Goal: Information Seeking & Learning: Learn about a topic

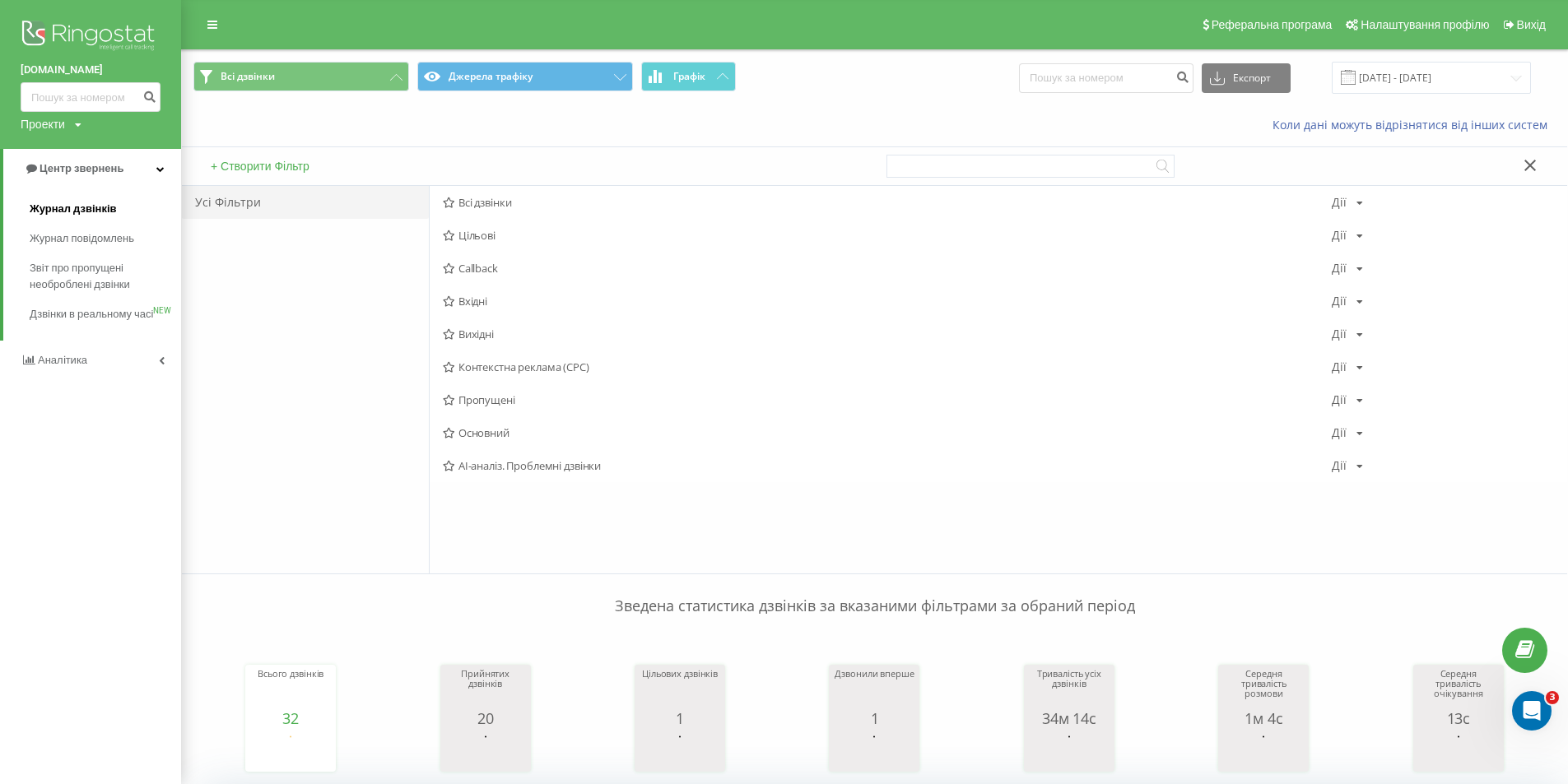
click at [122, 213] on link "Журнал дзвінків" at bounding box center [105, 209] width 152 height 29
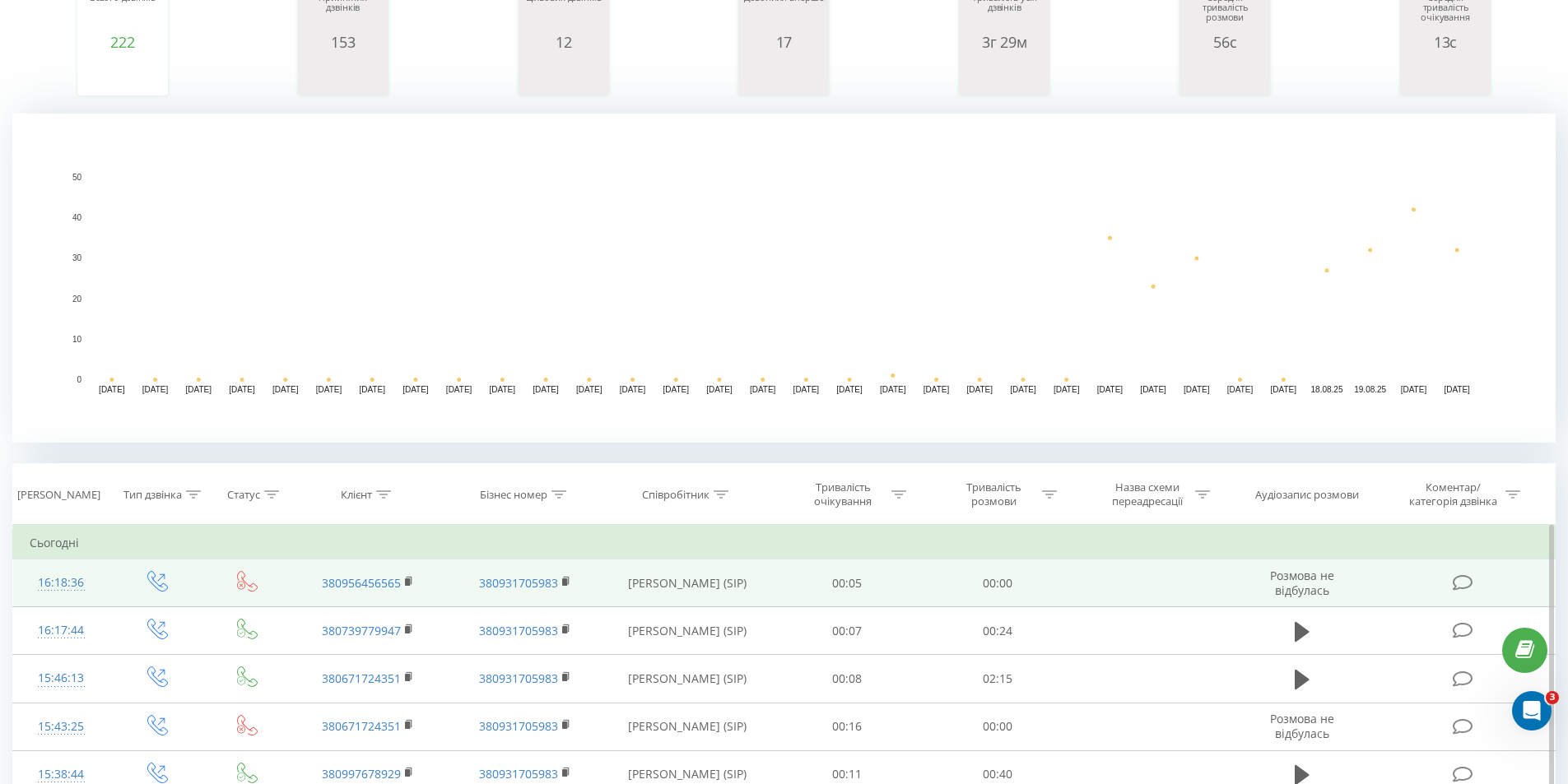
scroll to position [494, 0]
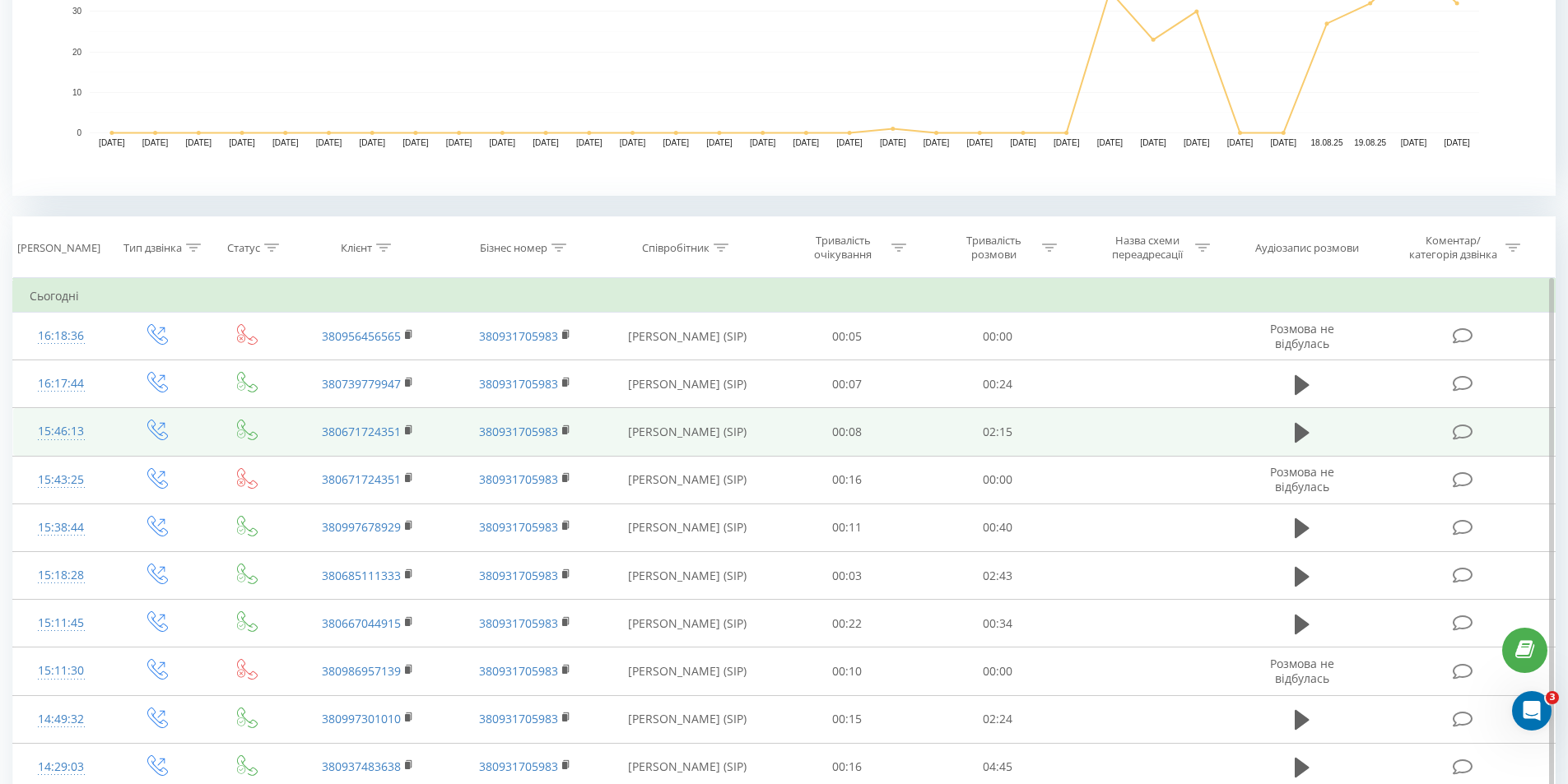
click at [1472, 427] on icon at bounding box center [1463, 432] width 21 height 18
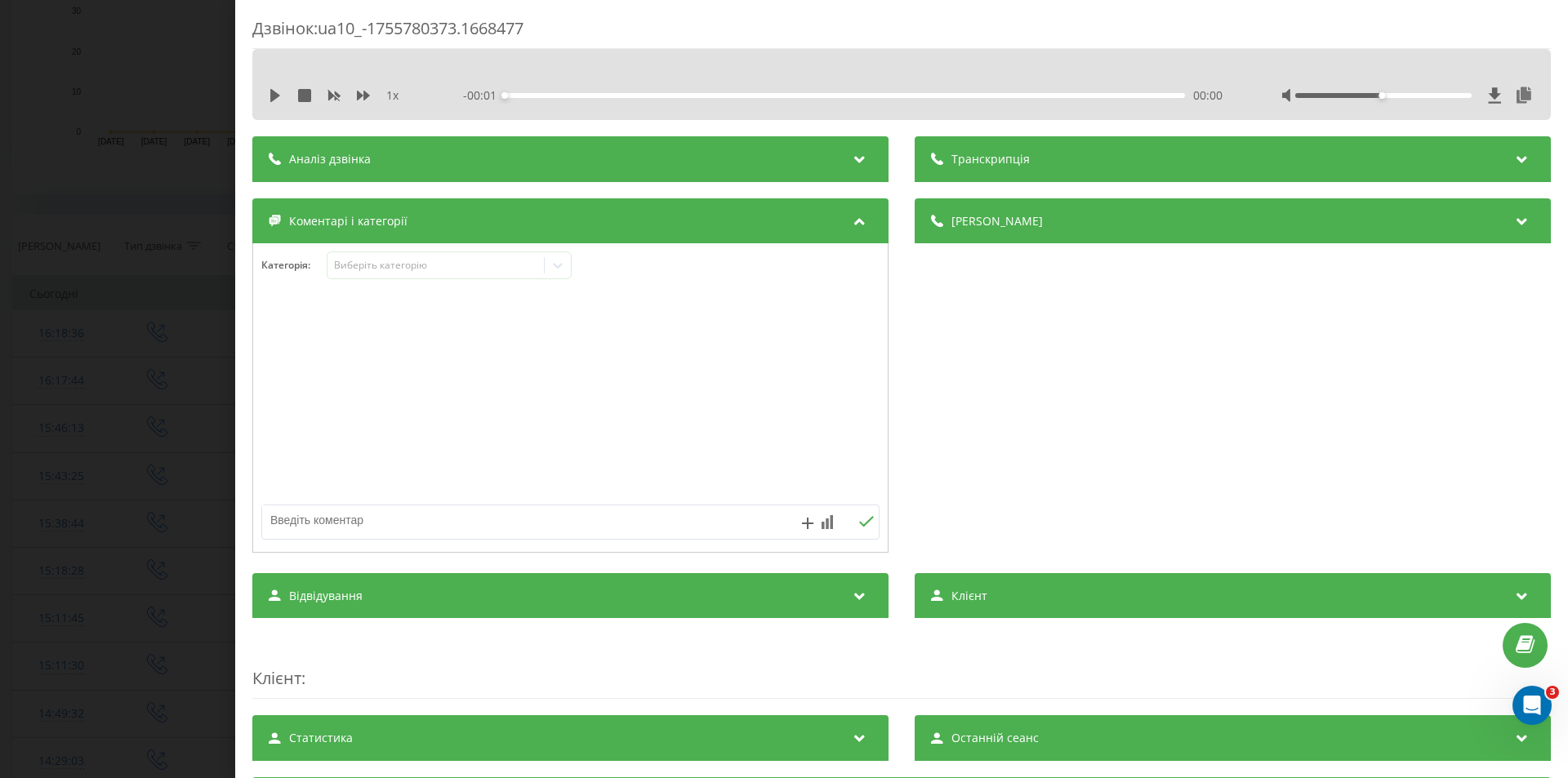
click at [753, 161] on div "Аналіз дзвінка" at bounding box center [570, 159] width 636 height 46
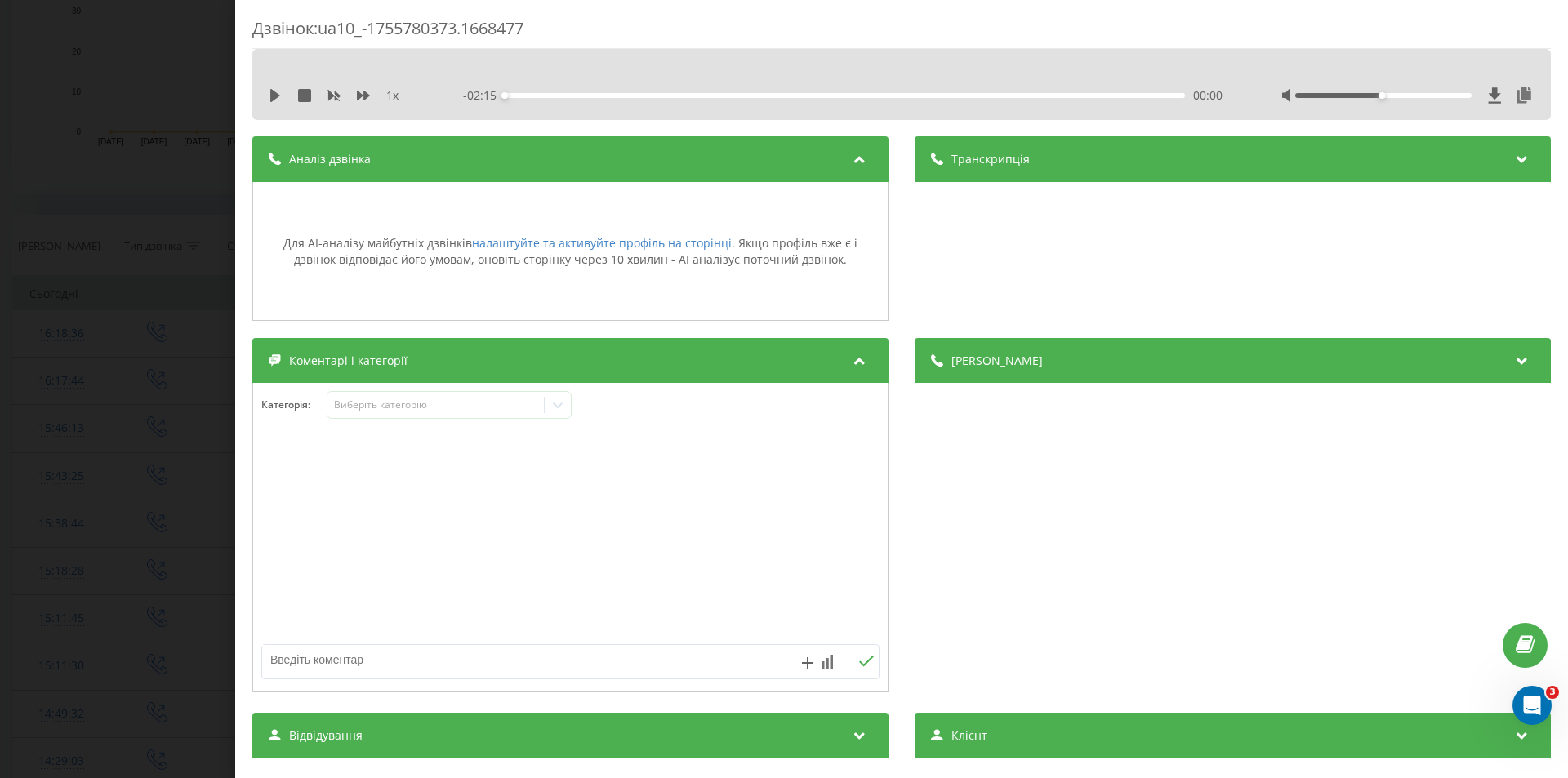
click at [1000, 151] on div "Транскрипція" at bounding box center [1233, 159] width 636 height 46
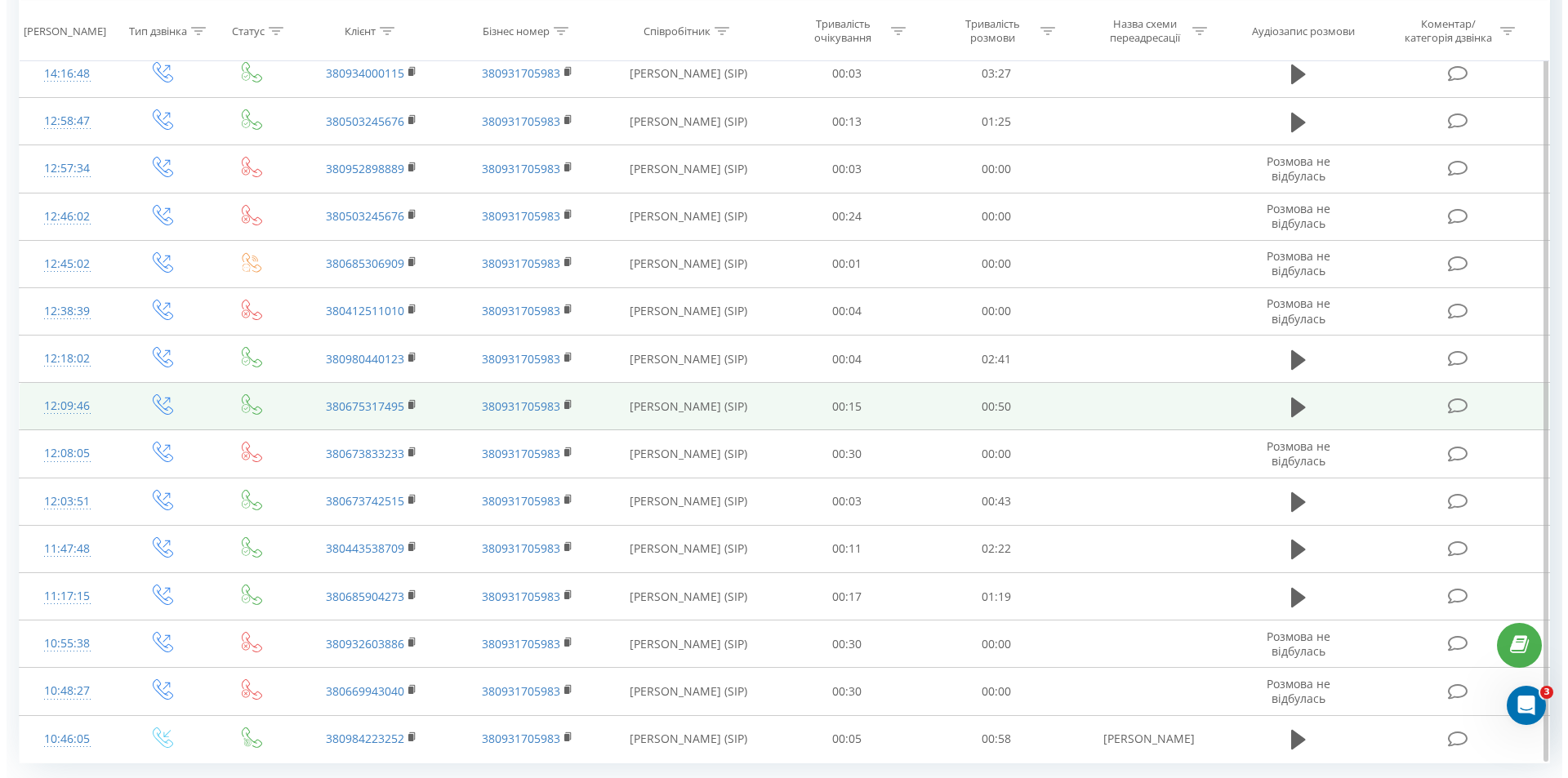
scroll to position [1271, 0]
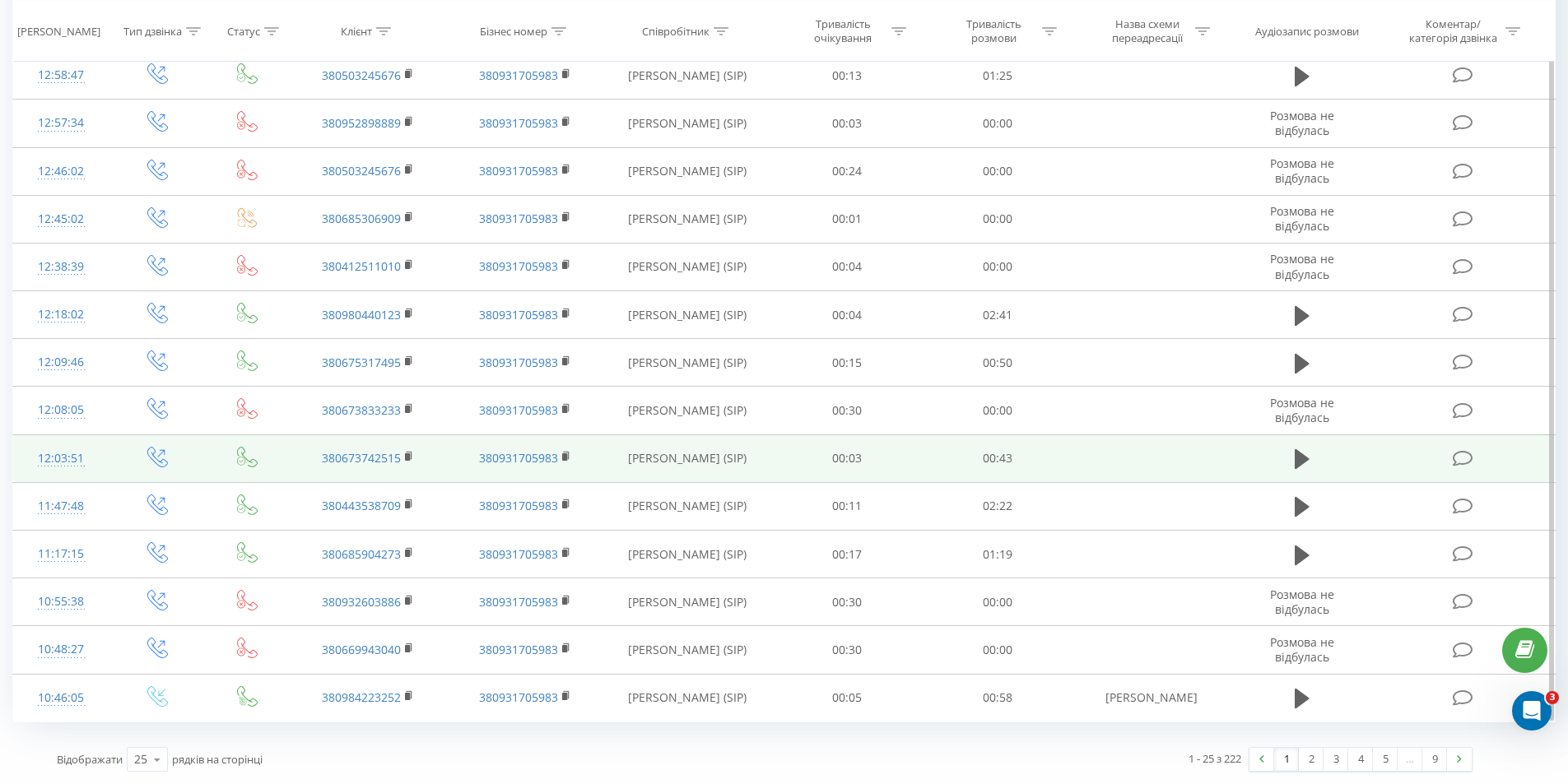
click at [1466, 460] on icon at bounding box center [1463, 459] width 21 height 18
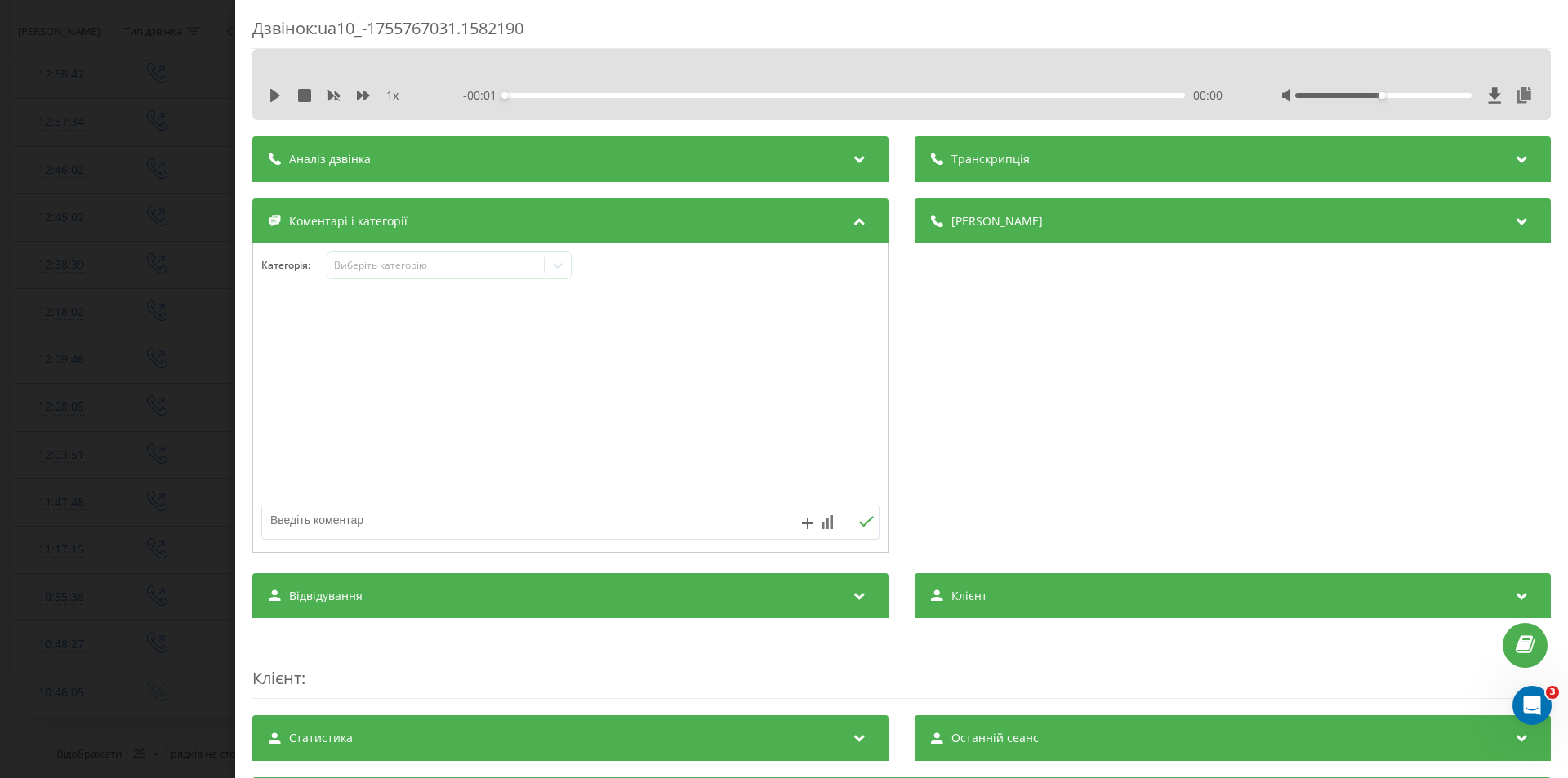
click at [624, 156] on div "Аналіз дзвінка" at bounding box center [570, 159] width 636 height 46
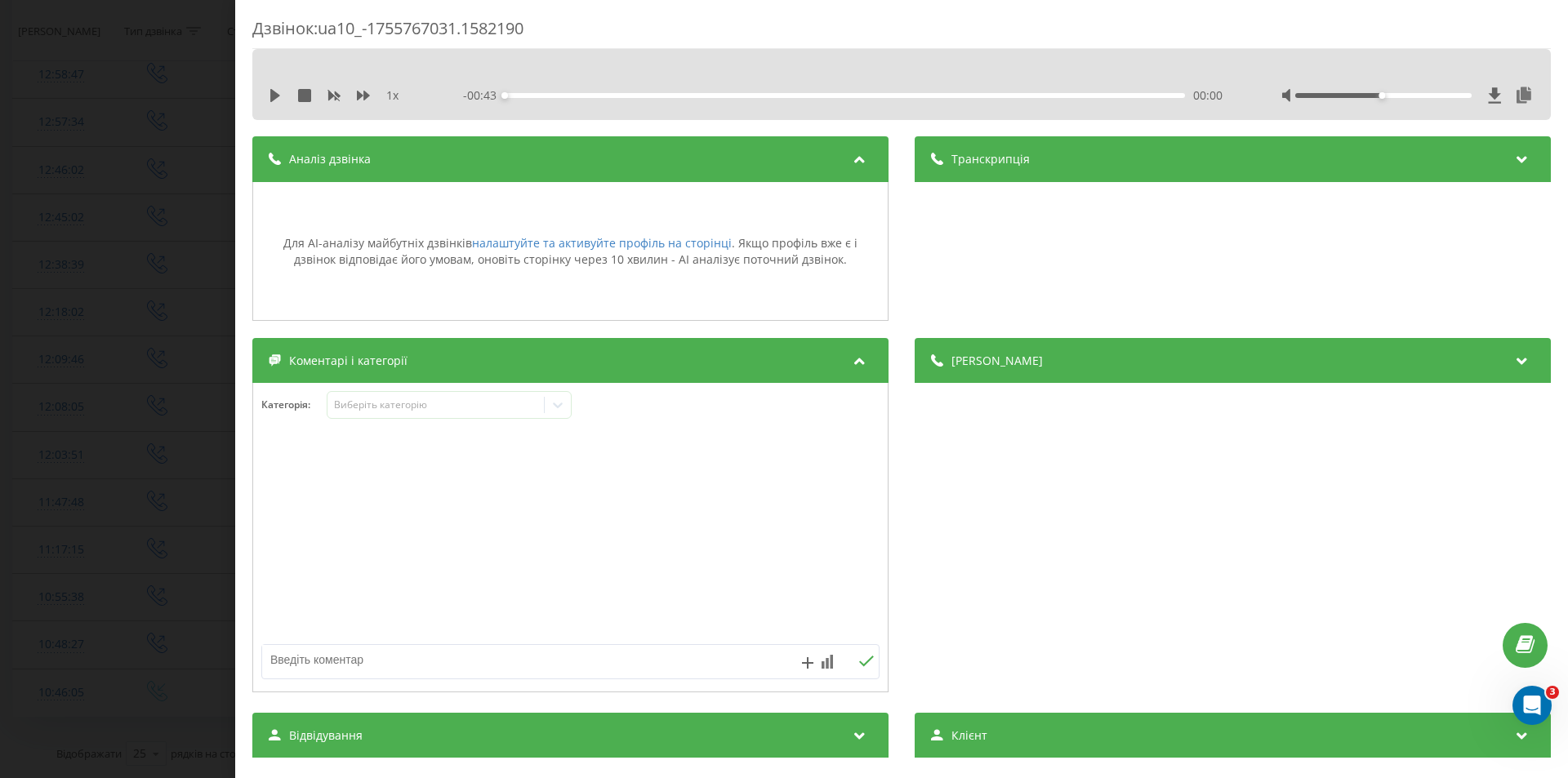
click at [1000, 172] on div "Транскрипція" at bounding box center [1233, 159] width 636 height 46
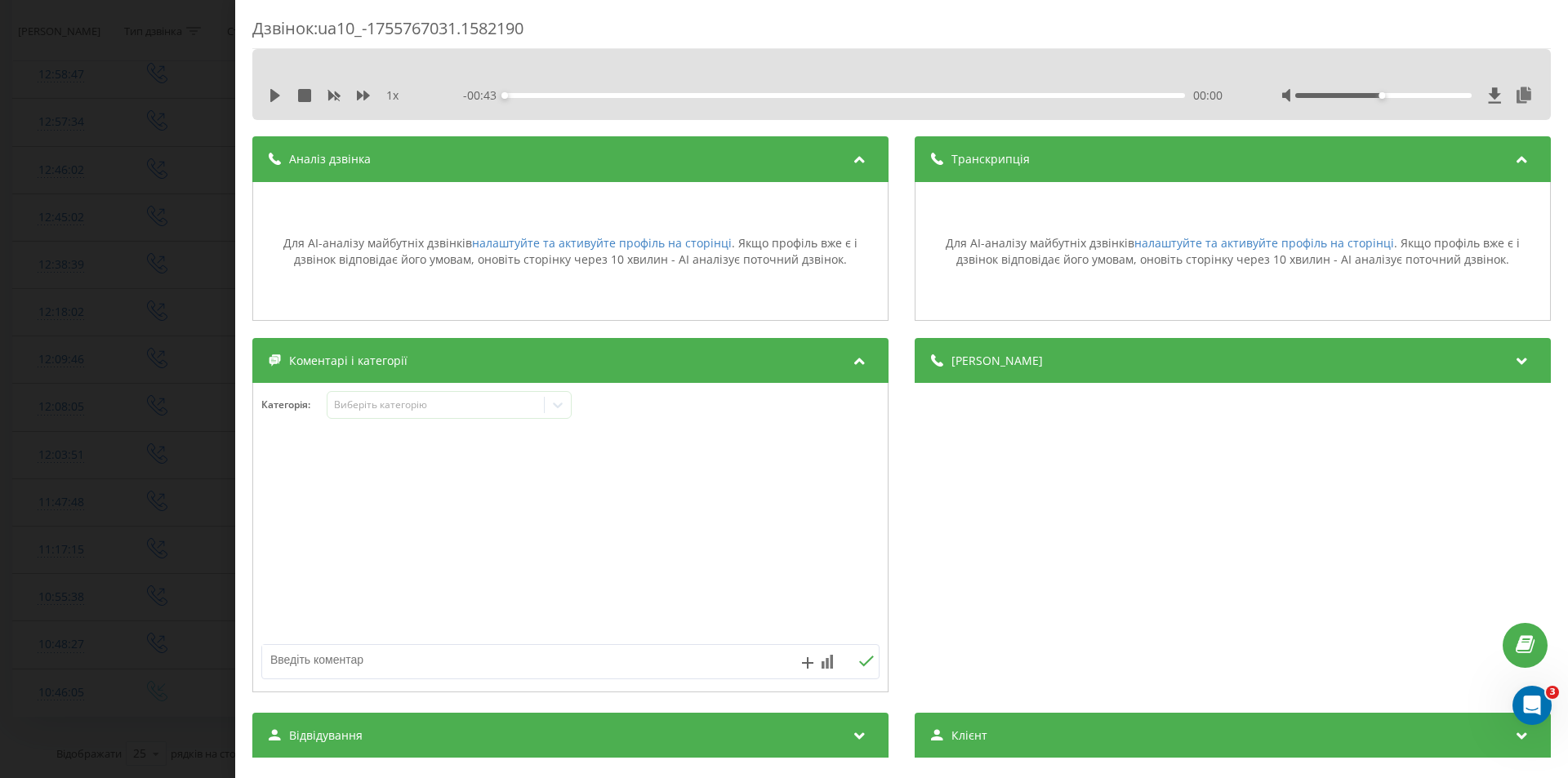
click at [809, 160] on div "Аналіз дзвінка" at bounding box center [570, 159] width 636 height 46
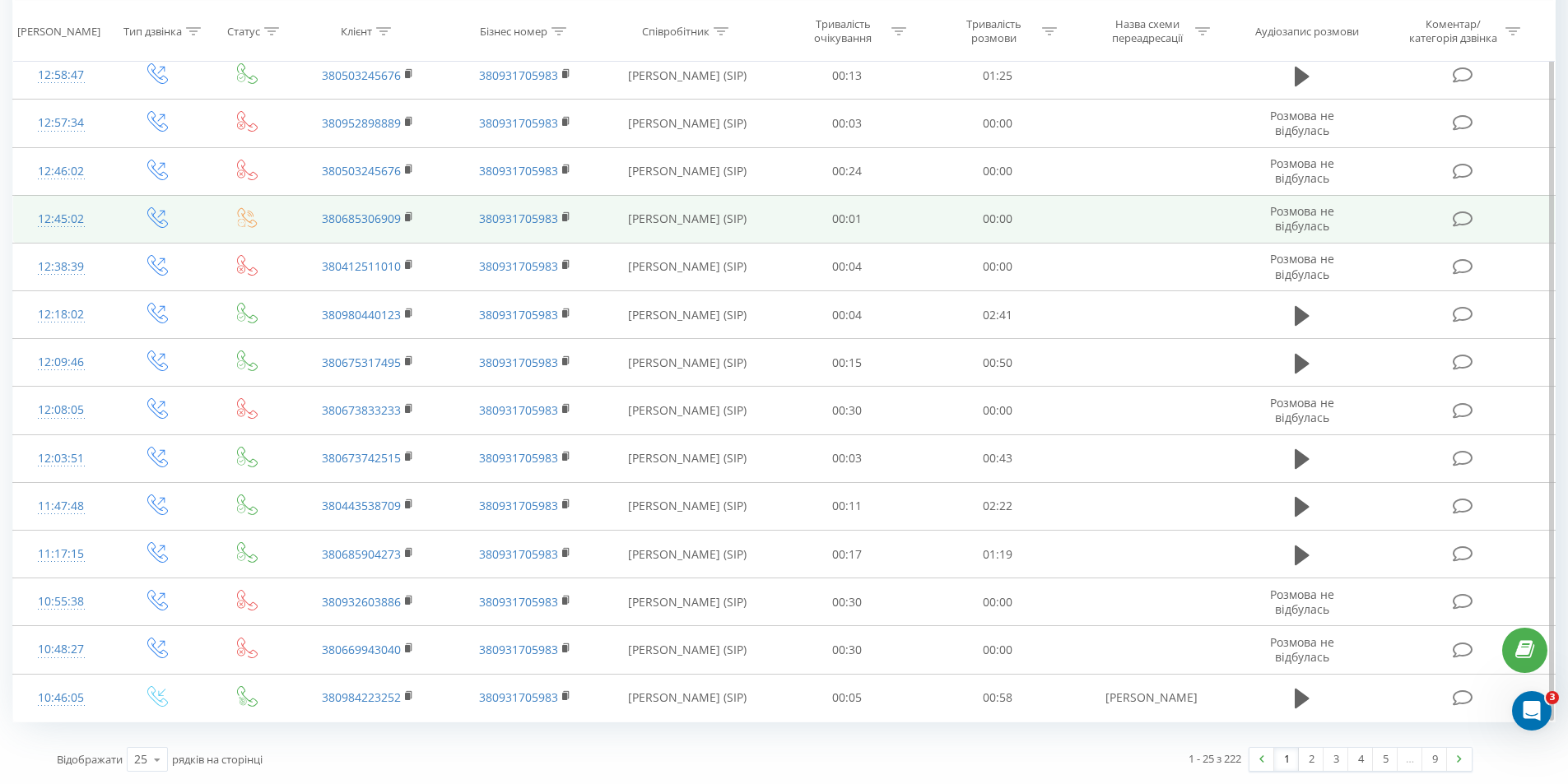
click at [1459, 215] on icon at bounding box center [1463, 219] width 21 height 18
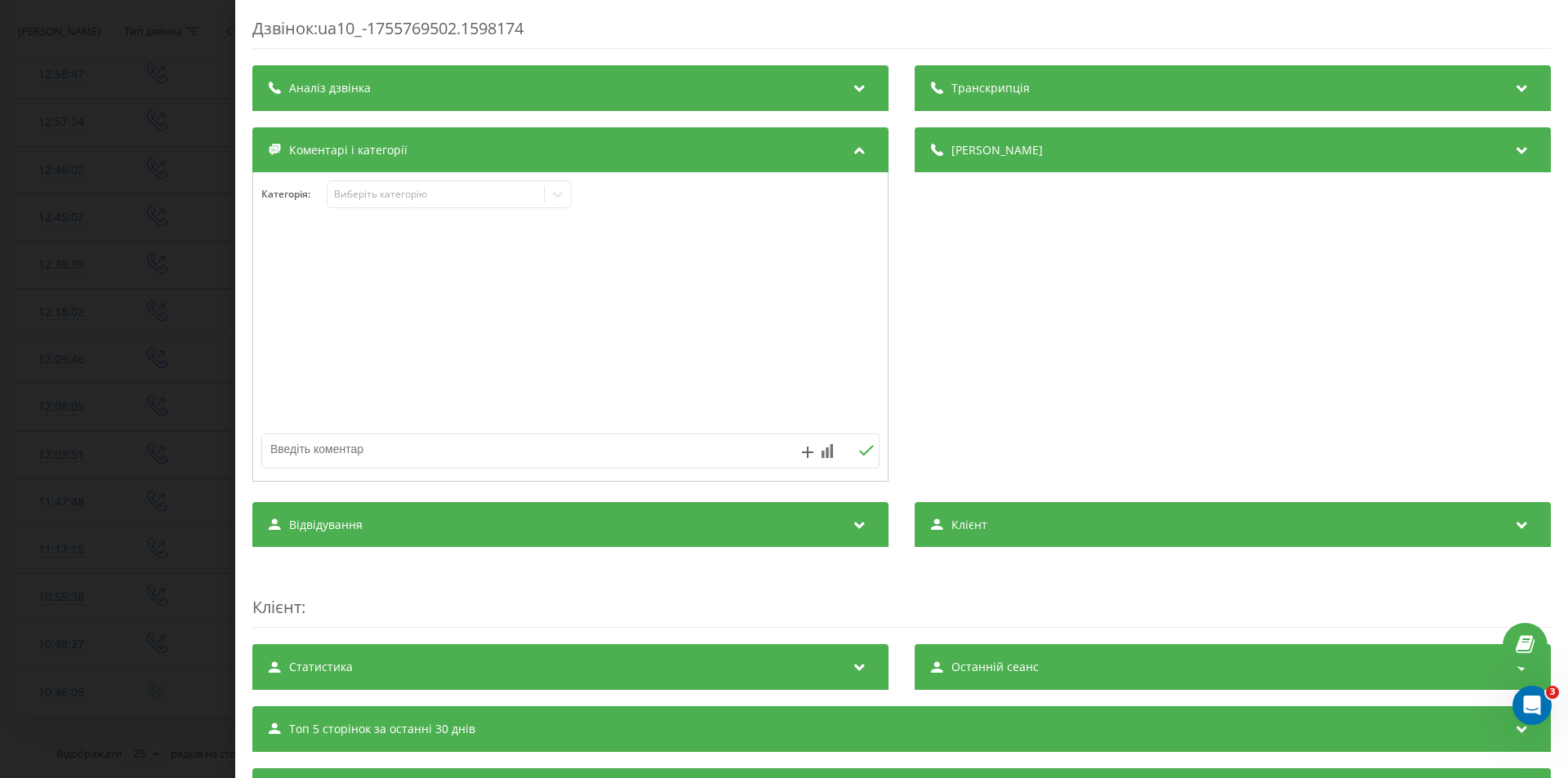
click at [770, 115] on div "Транскрипція Для AI-аналізу майбутніх дзвінків налаштуйте та активуйте профіль …" at bounding box center [901, 439] width 1298 height 748
click at [836, 95] on div "Аналіз дзвінка" at bounding box center [570, 87] width 636 height 46
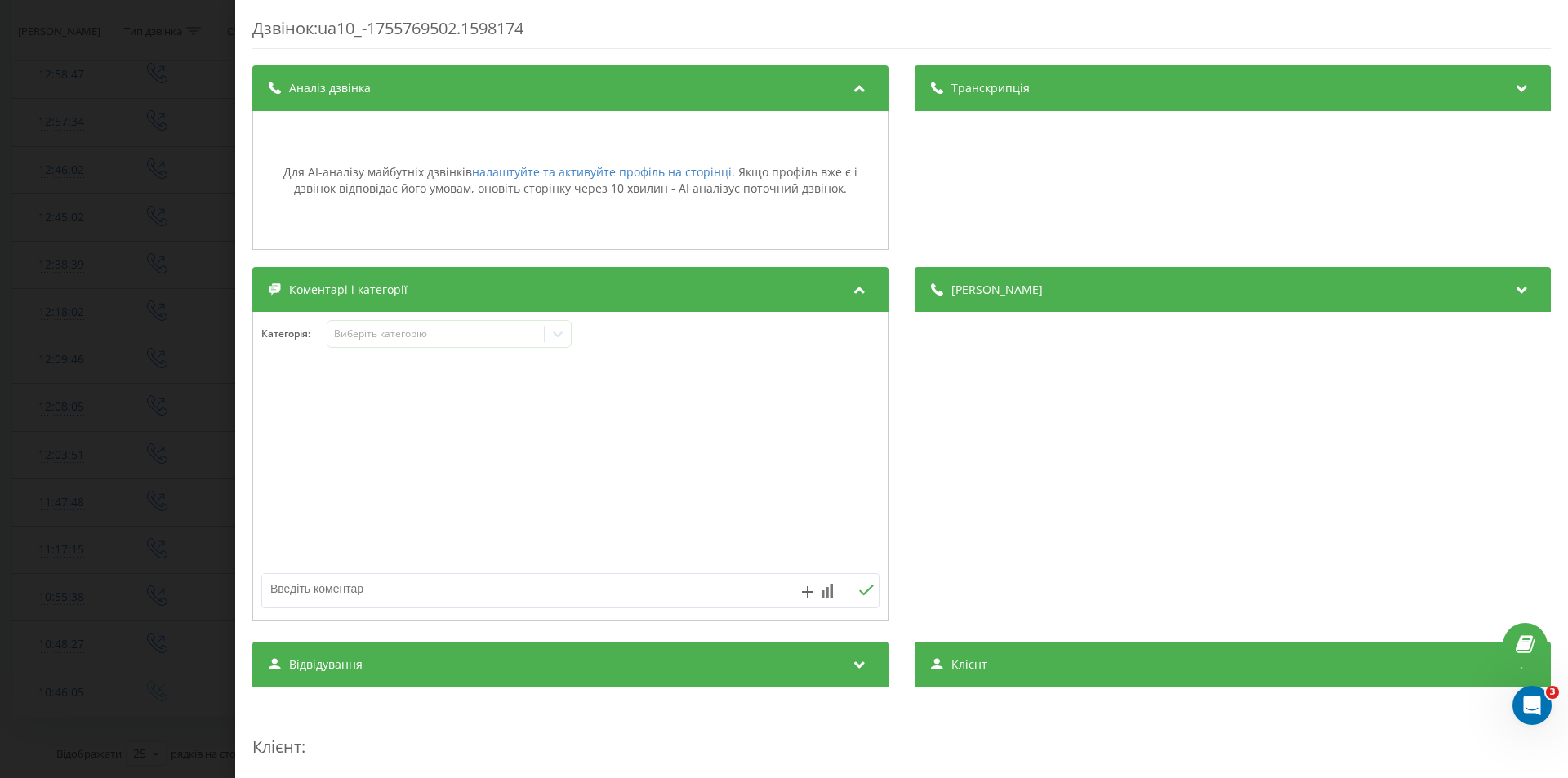
click at [1075, 92] on div "Транскрипція" at bounding box center [1233, 87] width 636 height 46
click at [754, 77] on div "Аналіз дзвінка" at bounding box center [570, 87] width 636 height 46
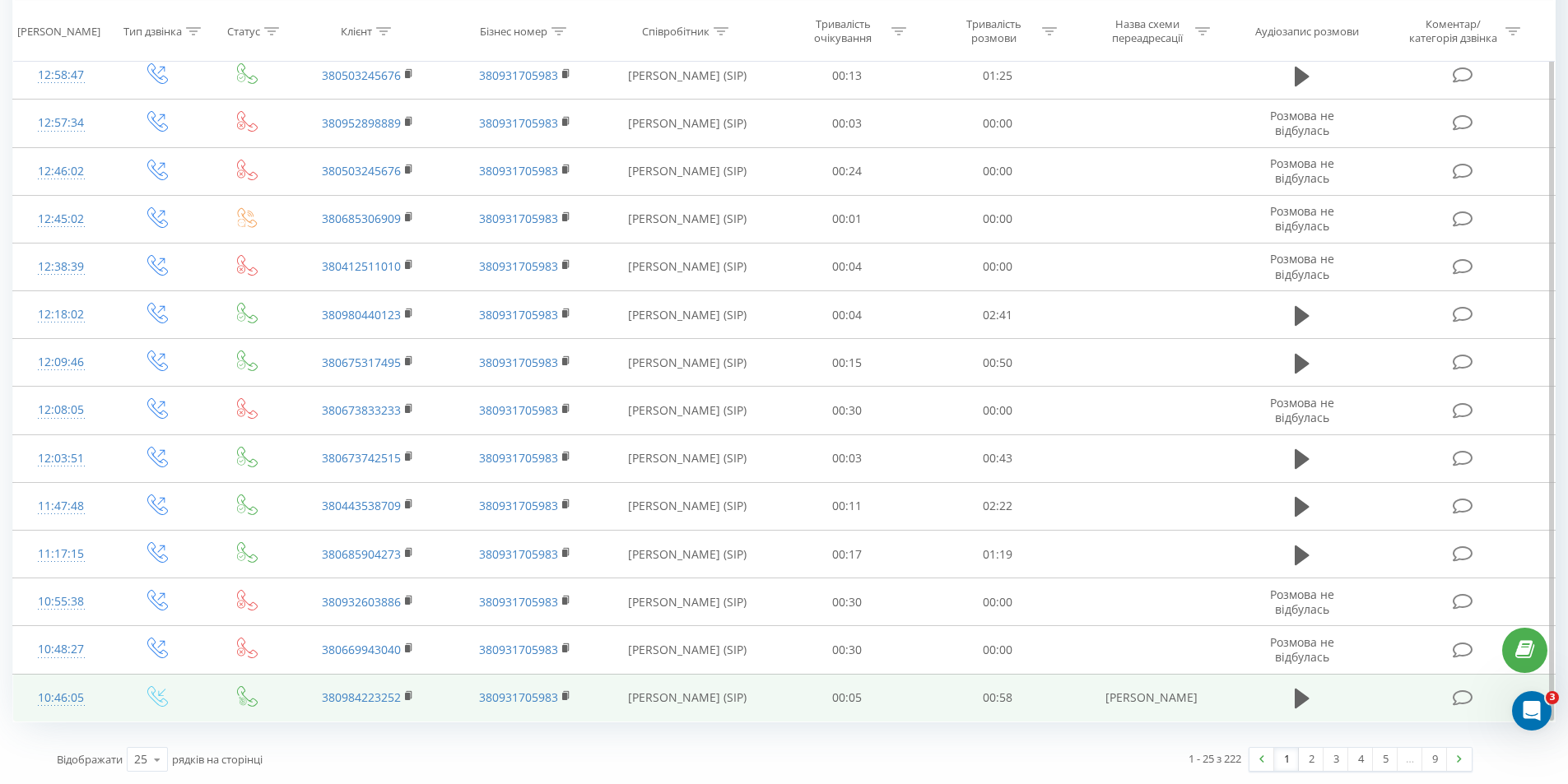
click at [1458, 700] on icon at bounding box center [1463, 698] width 21 height 18
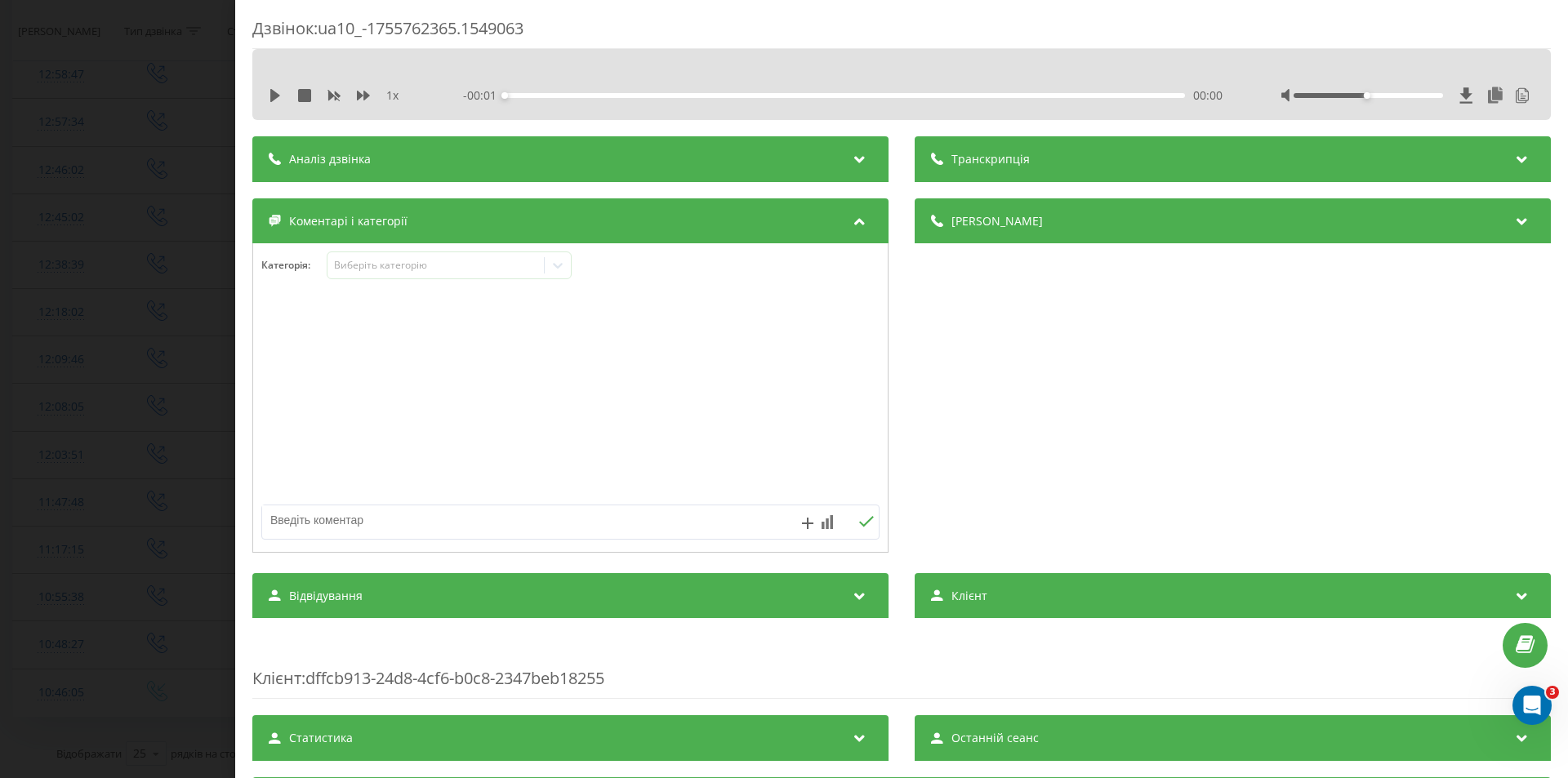
click at [1000, 164] on span "Транскрипція" at bounding box center [990, 160] width 78 height 17
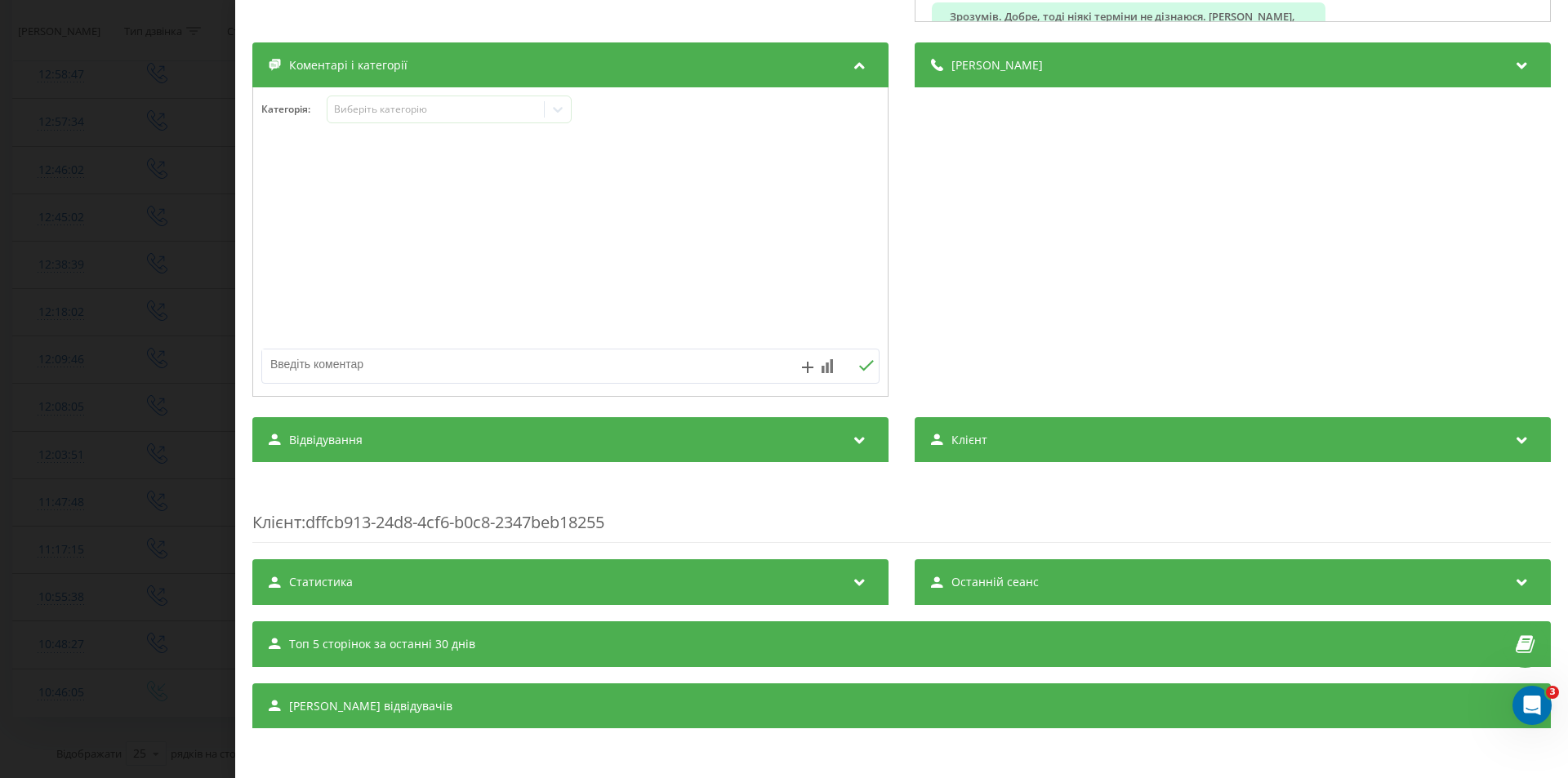
scroll to position [74, 0]
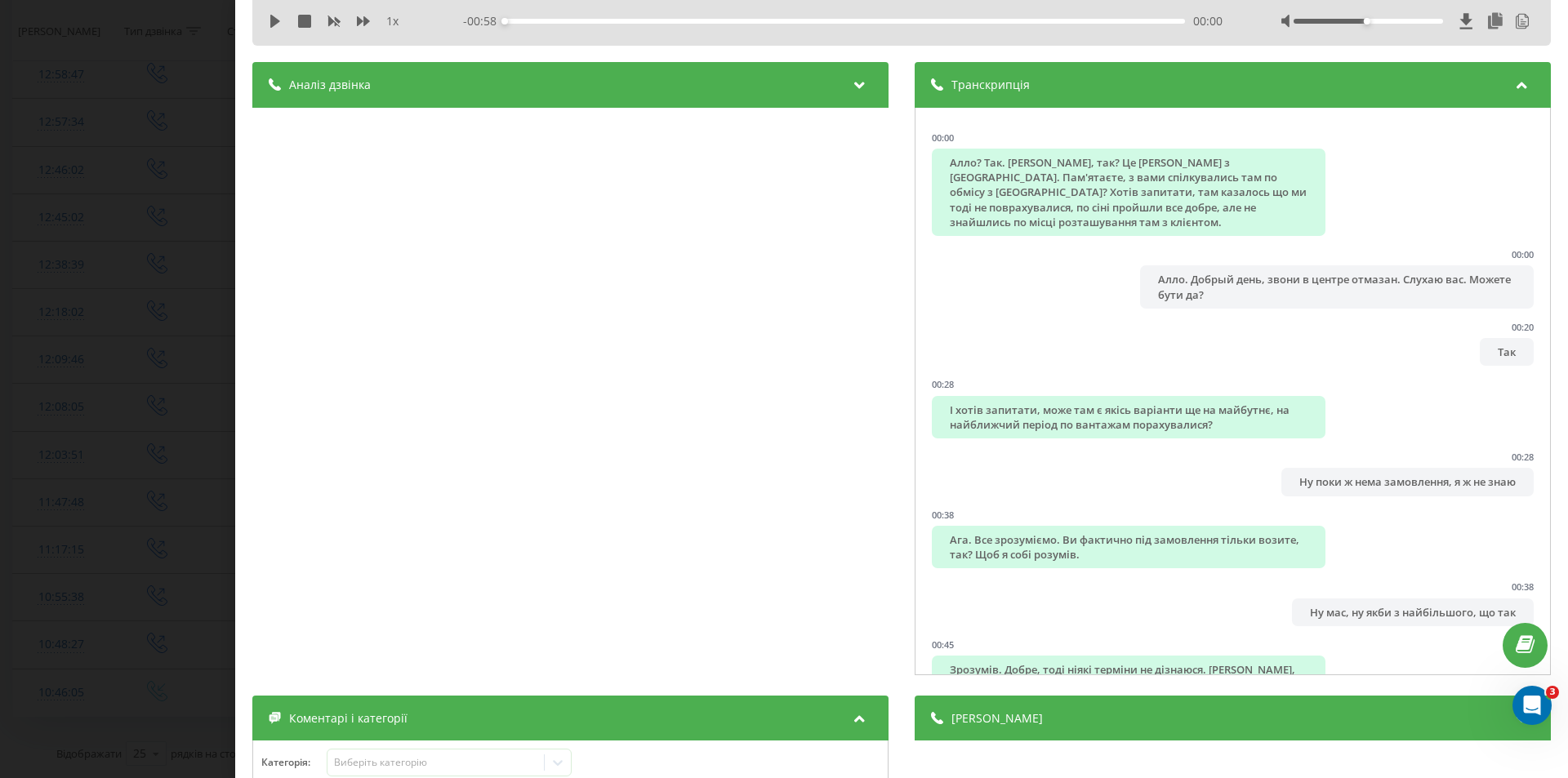
click at [861, 79] on icon at bounding box center [860, 82] width 20 height 17
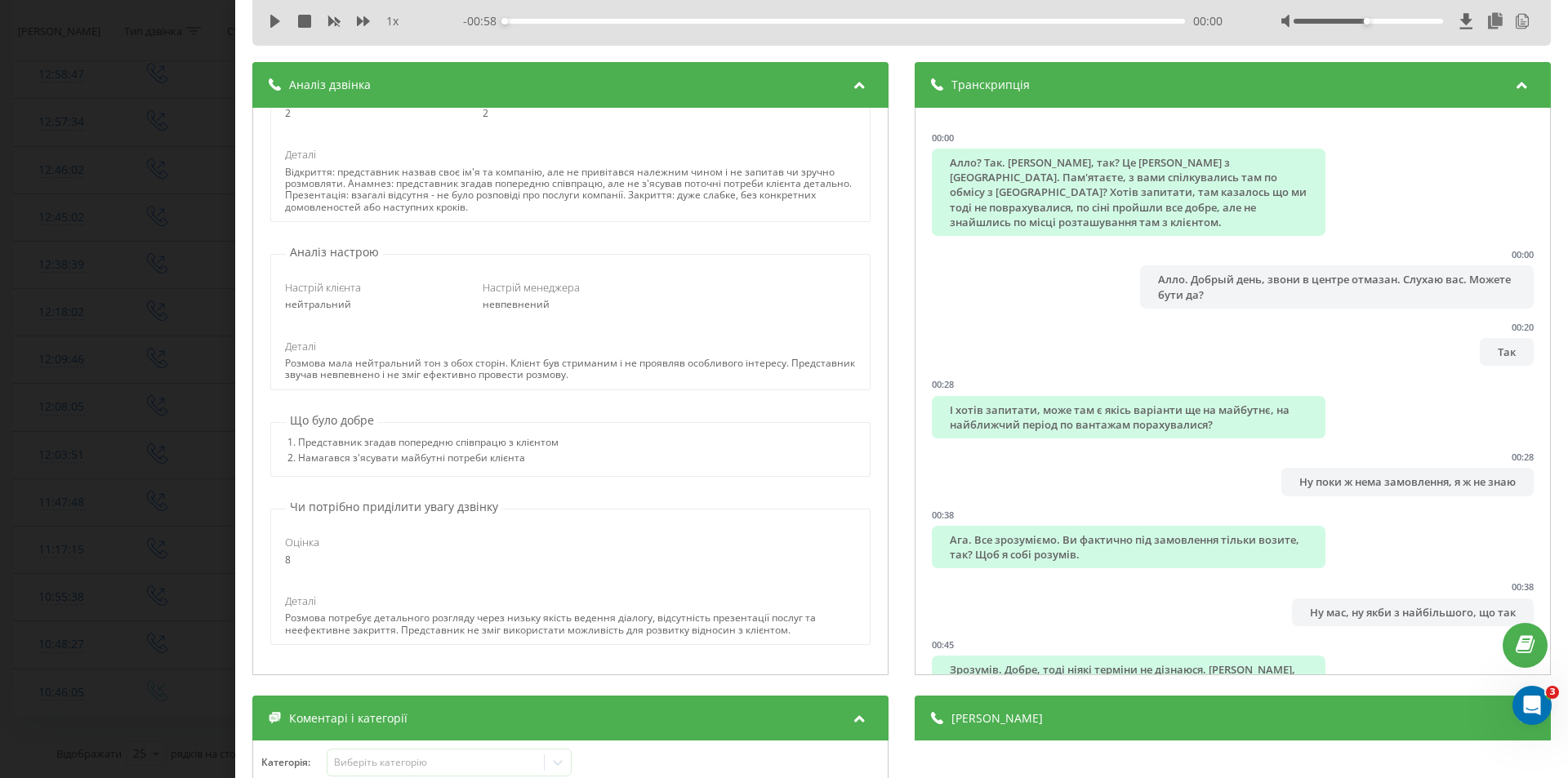
scroll to position [0, 0]
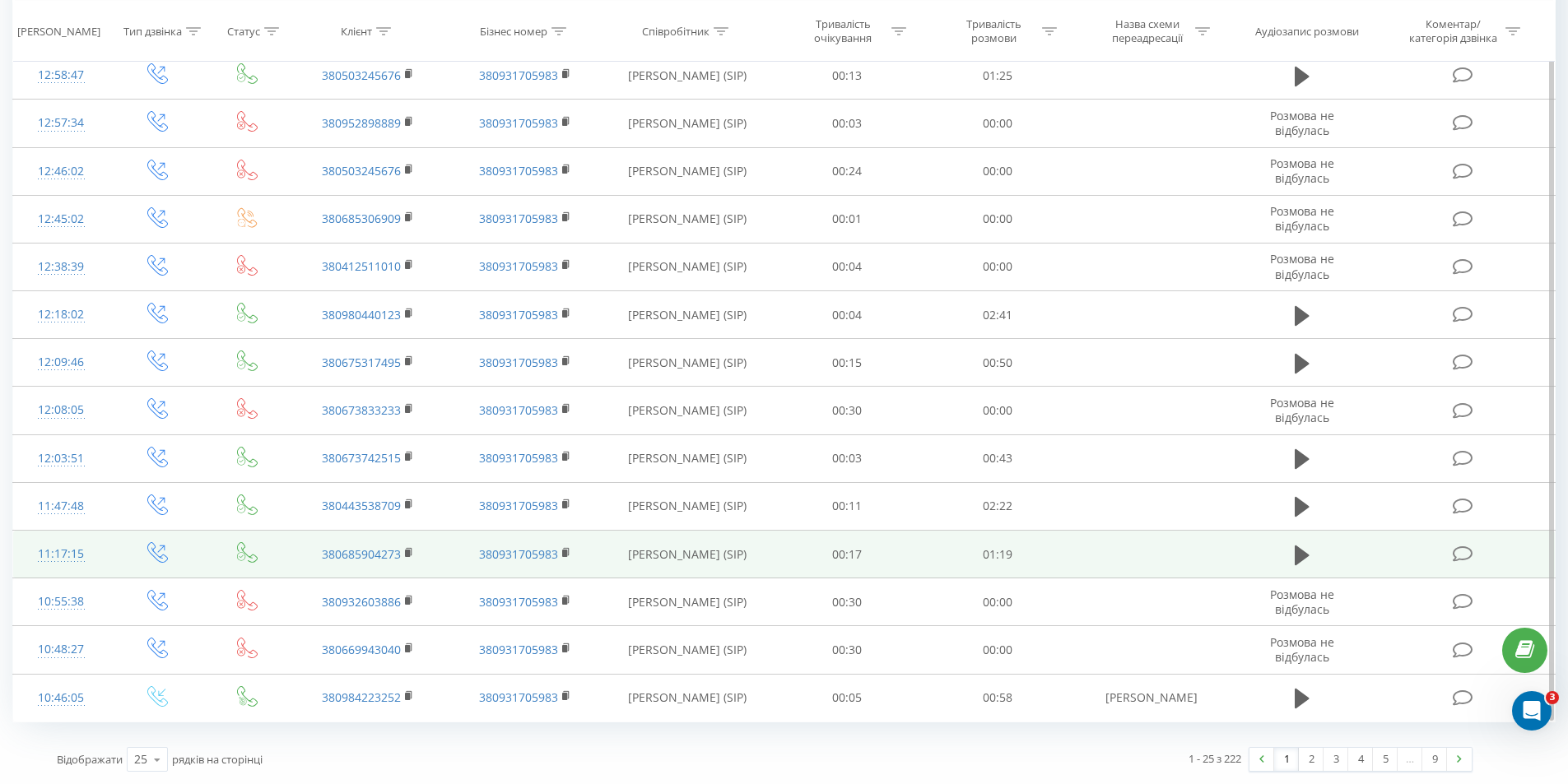
click at [1459, 552] on icon at bounding box center [1463, 553] width 21 height 18
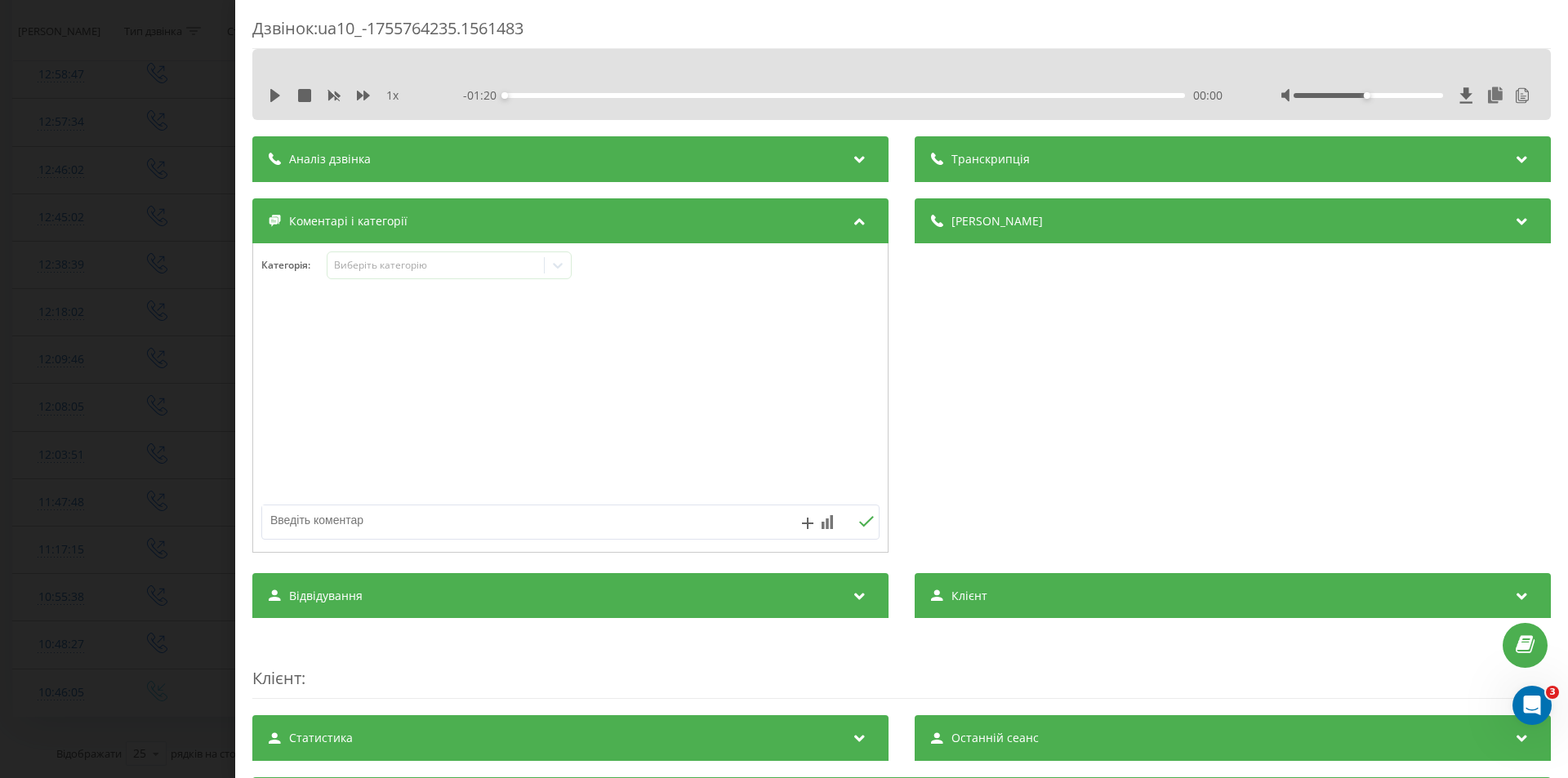
click at [772, 151] on div "Аналіз дзвінка" at bounding box center [570, 159] width 636 height 46
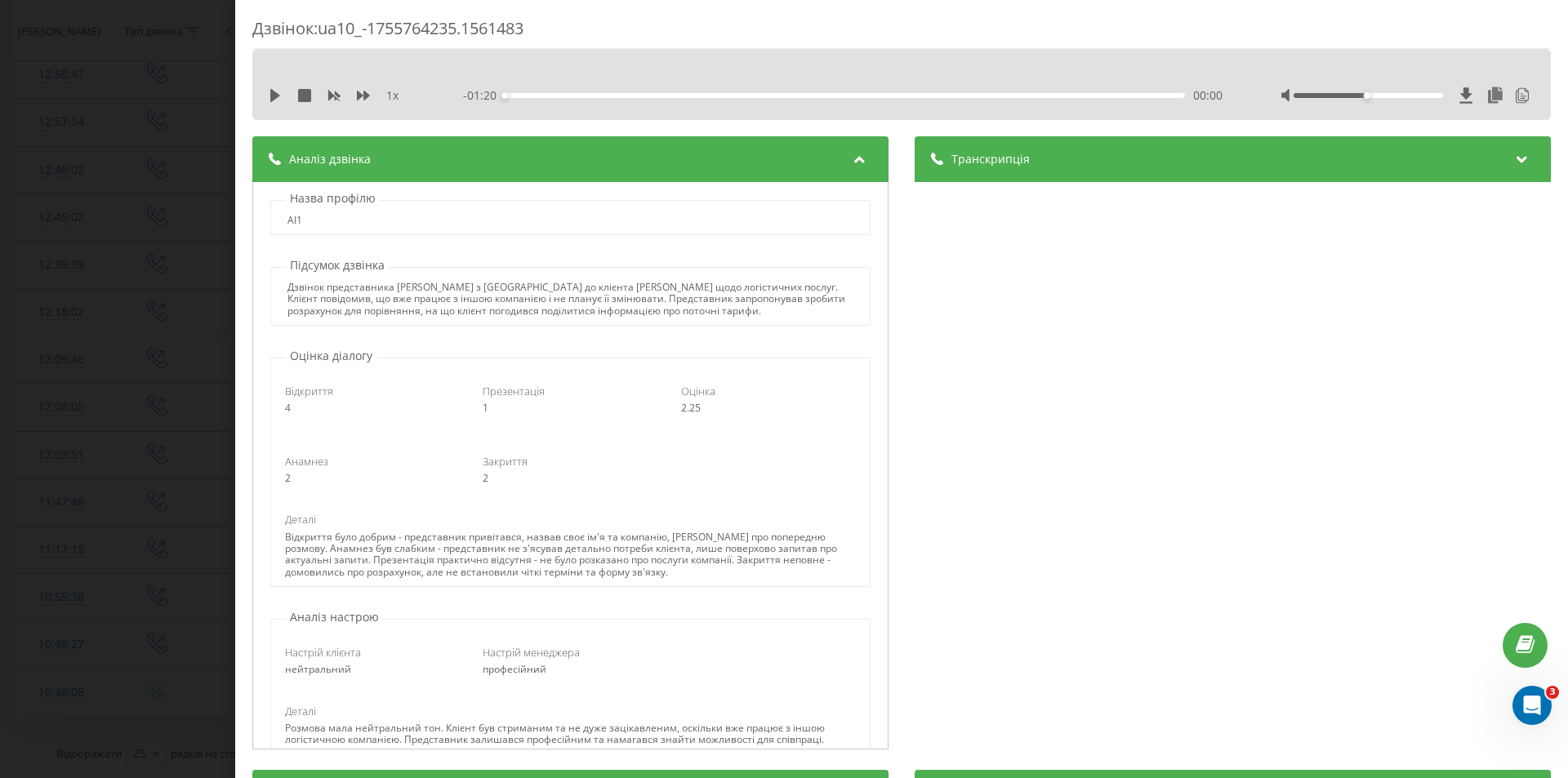
click at [675, 153] on div "Аналіз дзвінка" at bounding box center [570, 159] width 636 height 46
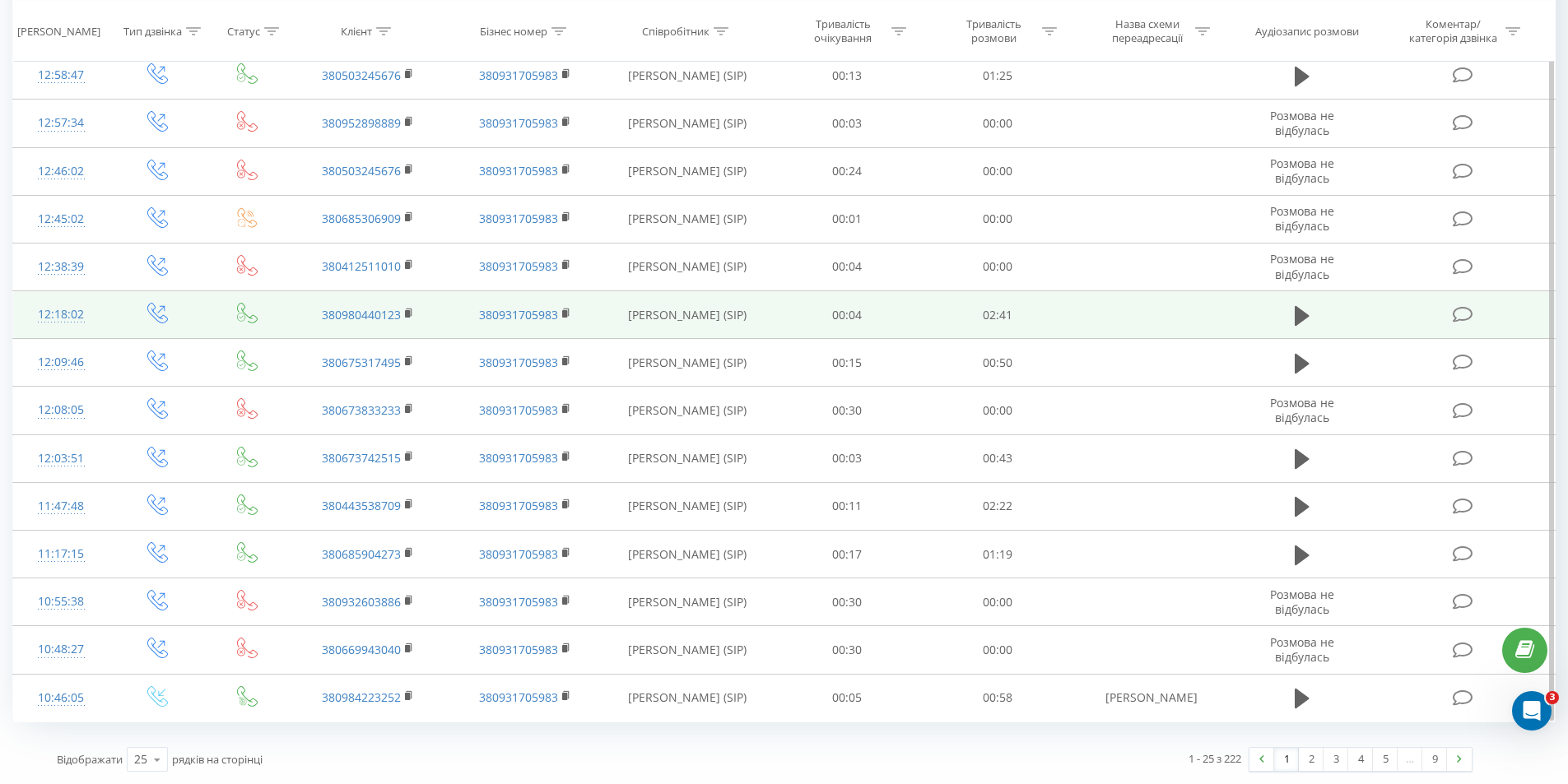
click at [1465, 319] on icon at bounding box center [1463, 314] width 21 height 18
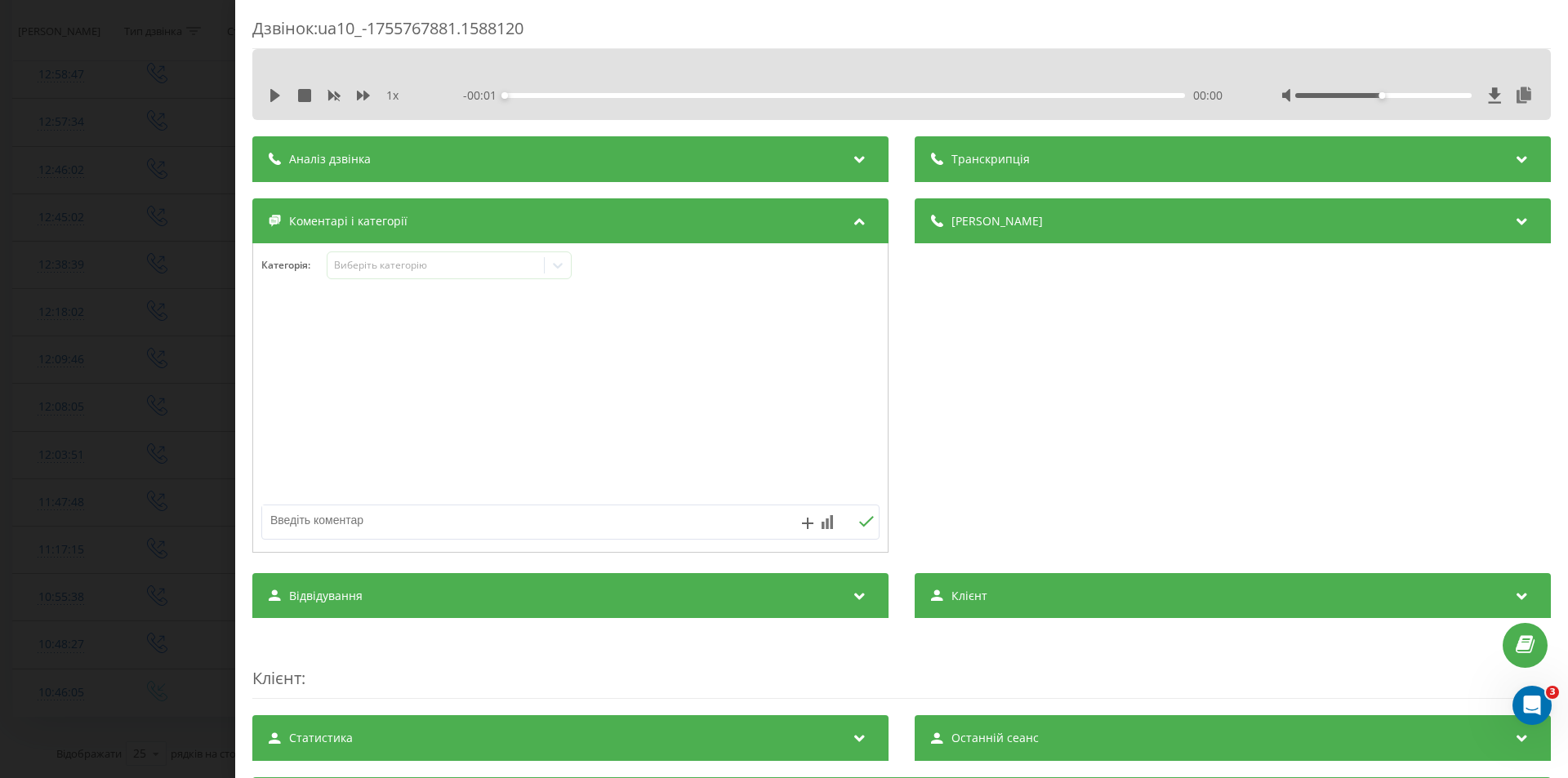
click at [1297, 153] on div "Транскрипція" at bounding box center [1233, 159] width 636 height 46
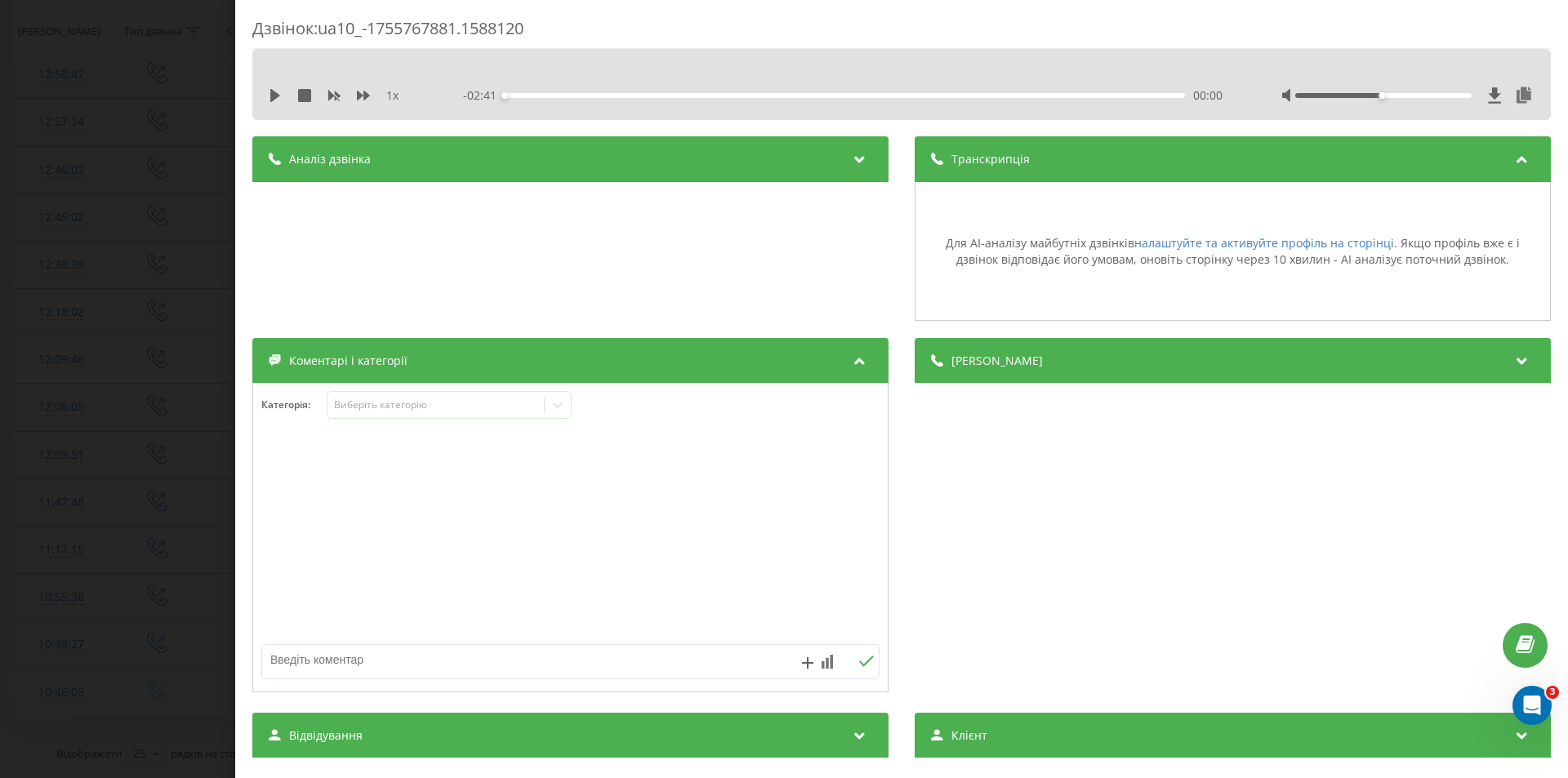
click at [903, 141] on div "Транскрипція Для AI-аналізу майбутніх дзвінків налаштуйте та активуйте профіль …" at bounding box center [901, 229] width 1298 height 186
click at [864, 151] on div at bounding box center [861, 160] width 22 height 22
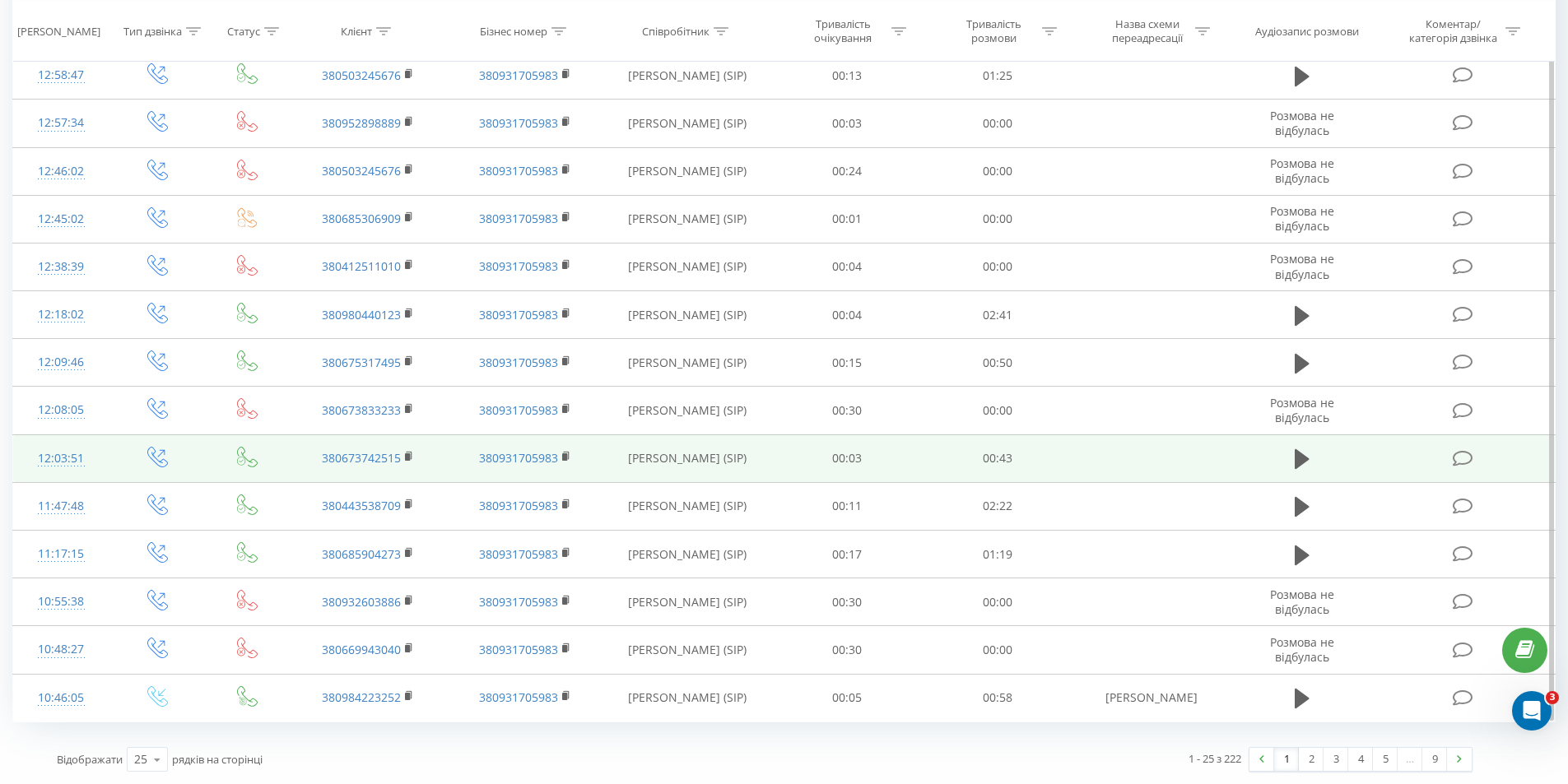
click at [1465, 458] on icon at bounding box center [1463, 459] width 21 height 18
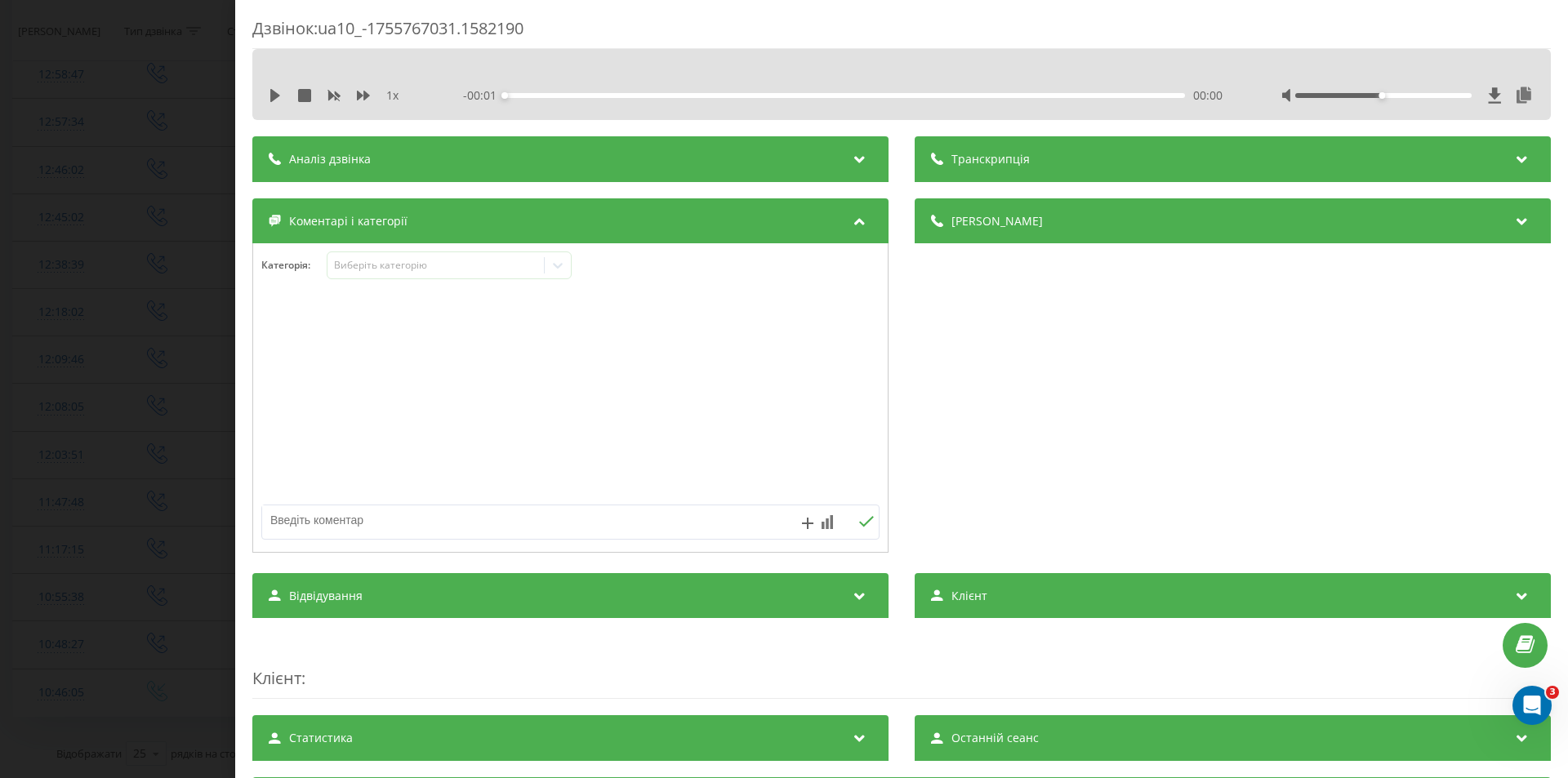
click at [610, 94] on div "00:00" at bounding box center [844, 96] width 680 height 5
click at [639, 158] on div "Аналіз дзвінка" at bounding box center [570, 159] width 636 height 46
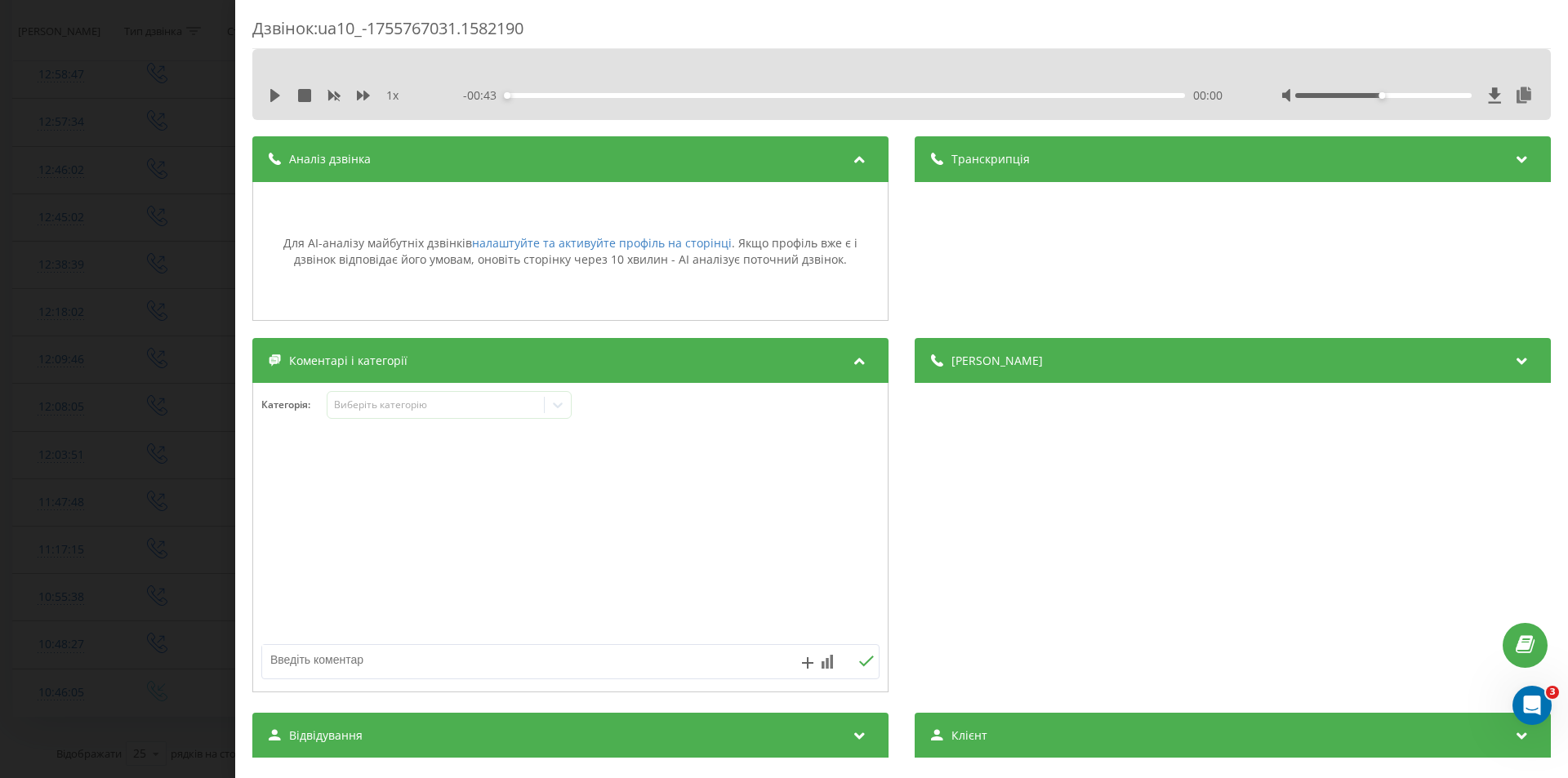
click at [1029, 143] on div "Транскрипція" at bounding box center [1233, 159] width 636 height 46
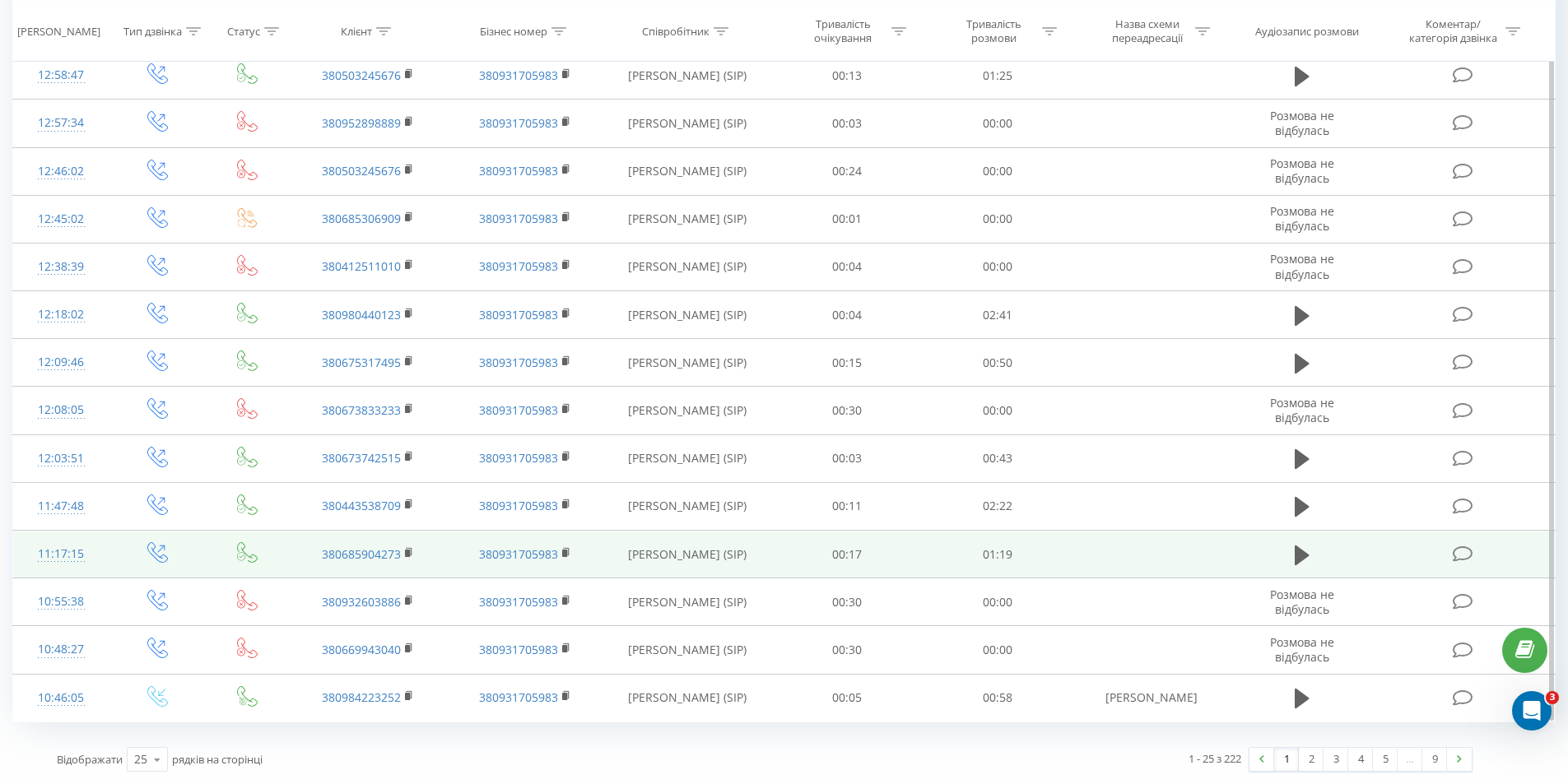
click at [1456, 545] on icon at bounding box center [1463, 553] width 21 height 18
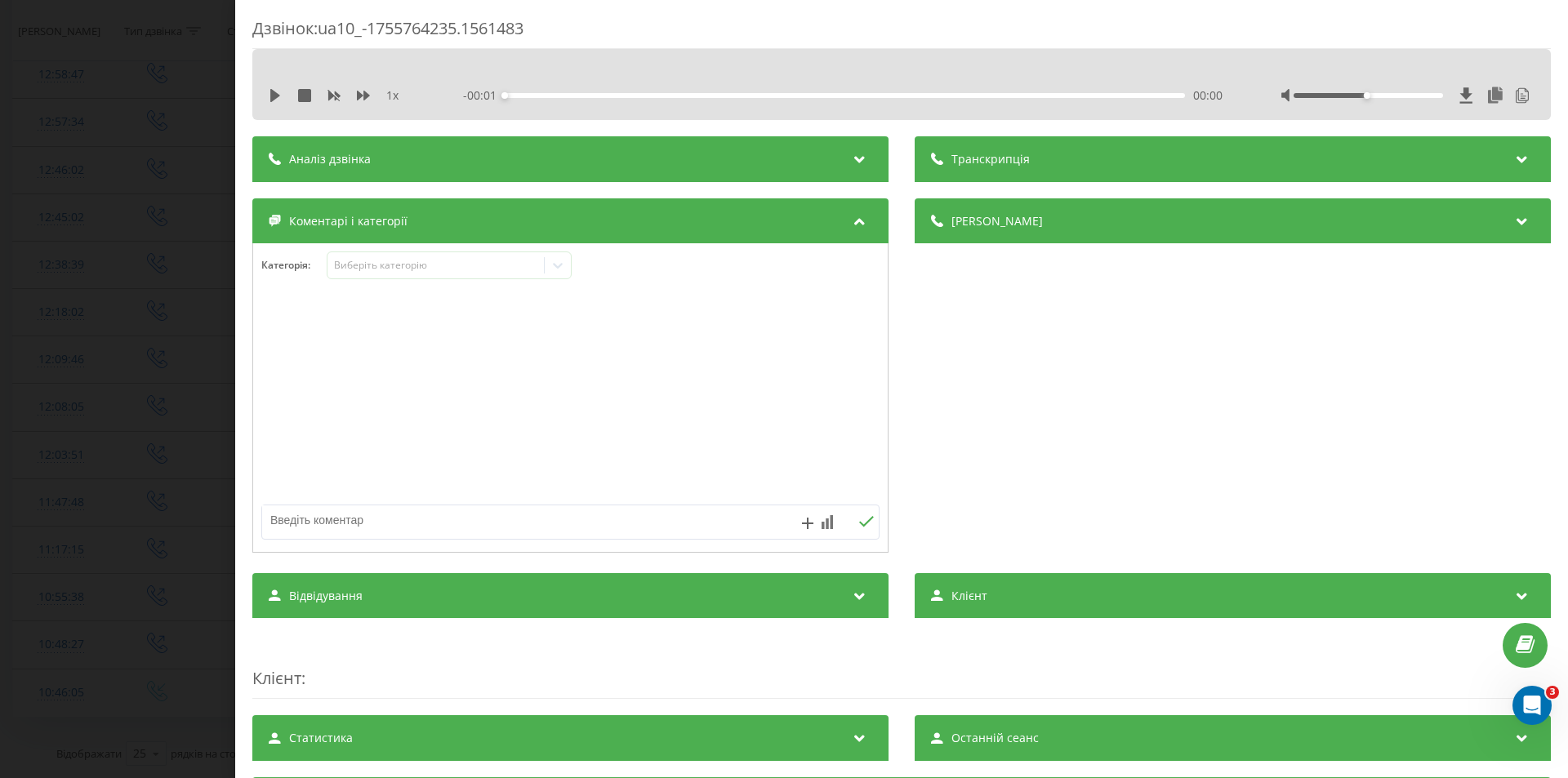
drag, startPoint x: 731, startPoint y: 102, endPoint x: 731, endPoint y: 123, distance: 21.0
click at [731, 102] on div "- 00:01 00:00 00:00" at bounding box center [842, 96] width 759 height 17
click at [739, 161] on div "Аналіз дзвінка" at bounding box center [570, 159] width 636 height 46
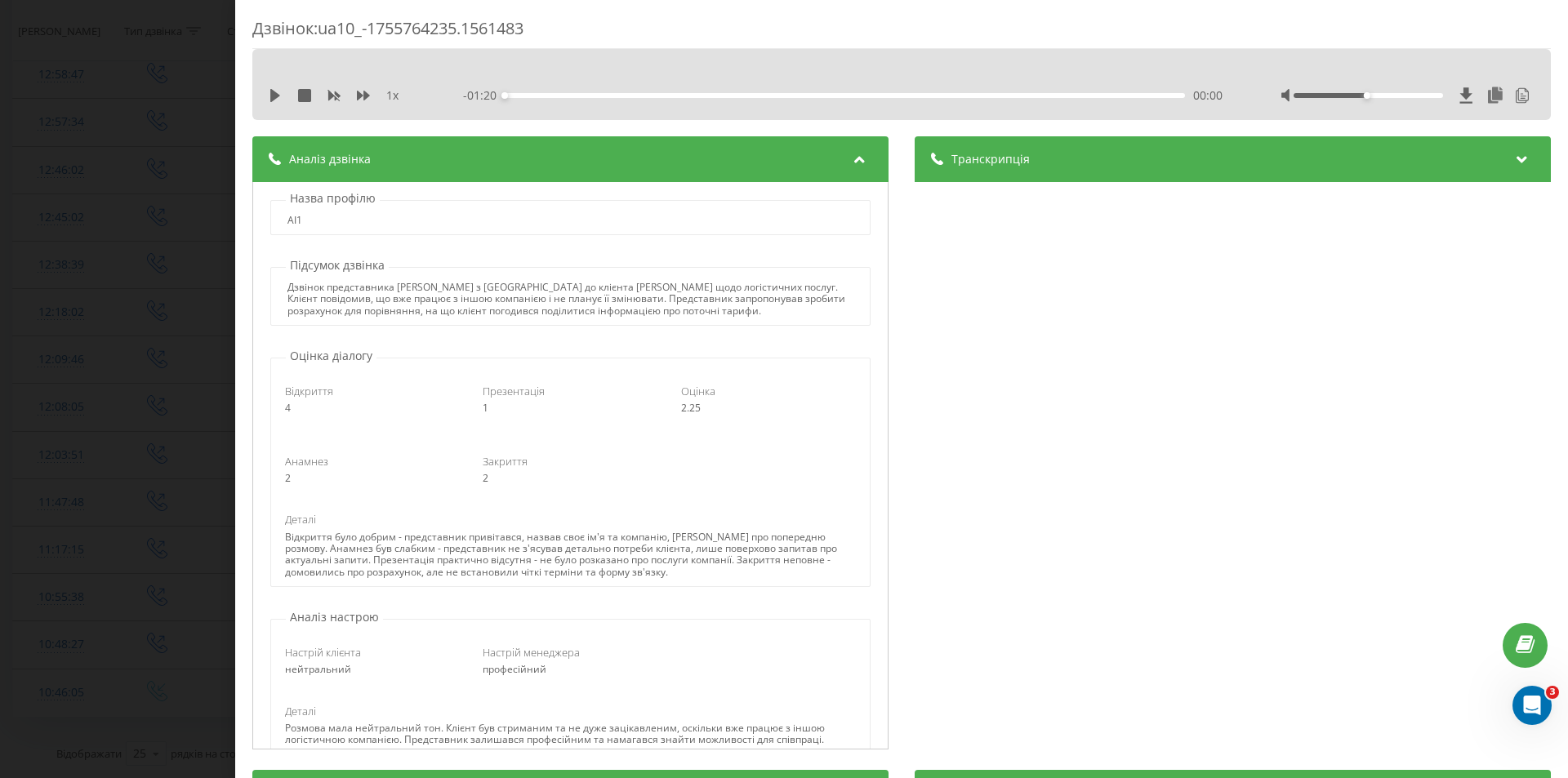
scroll to position [323, 0]
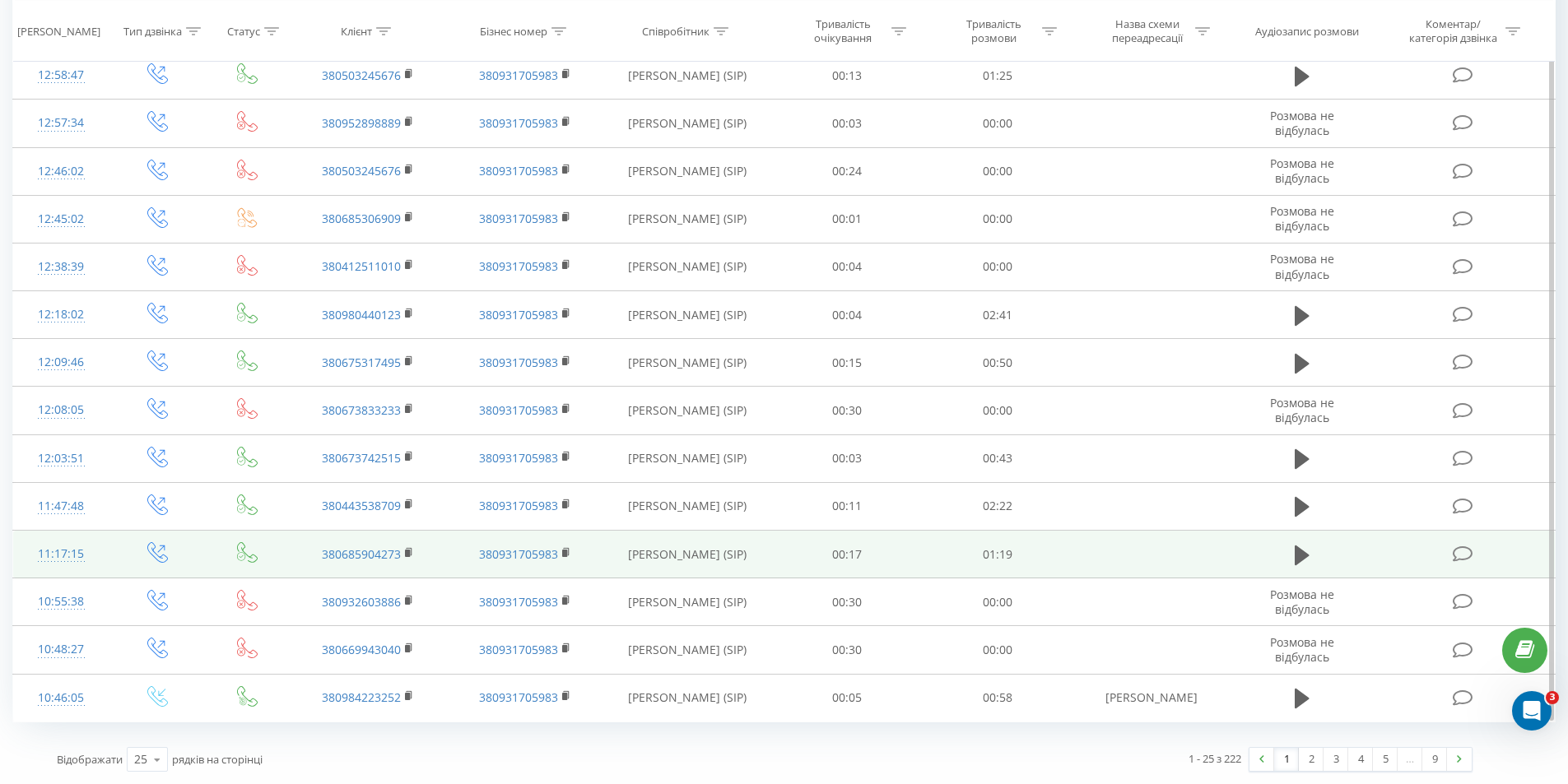
click at [1461, 551] on icon at bounding box center [1463, 553] width 21 height 18
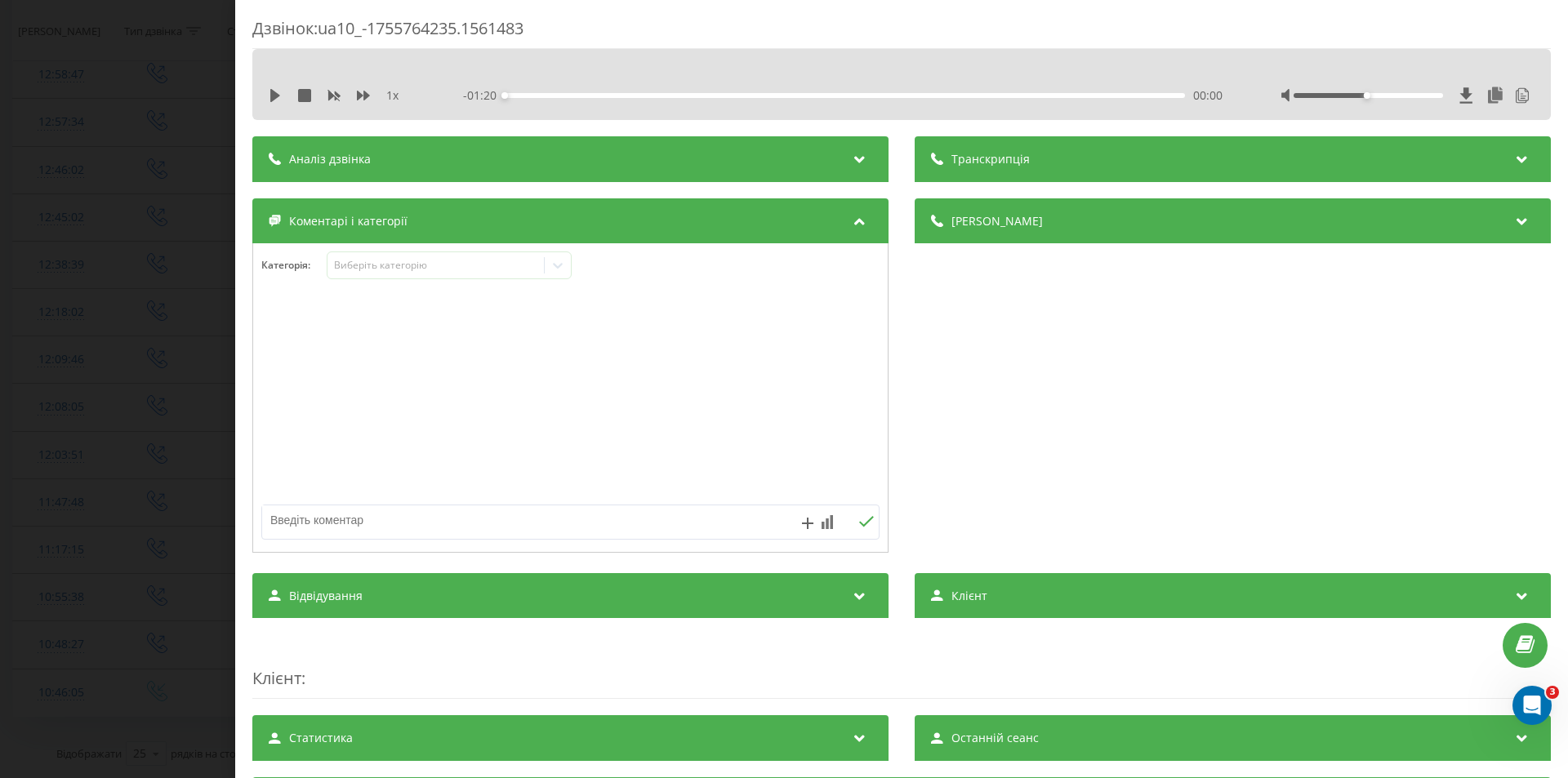
click at [850, 157] on icon at bounding box center [860, 157] width 20 height 17
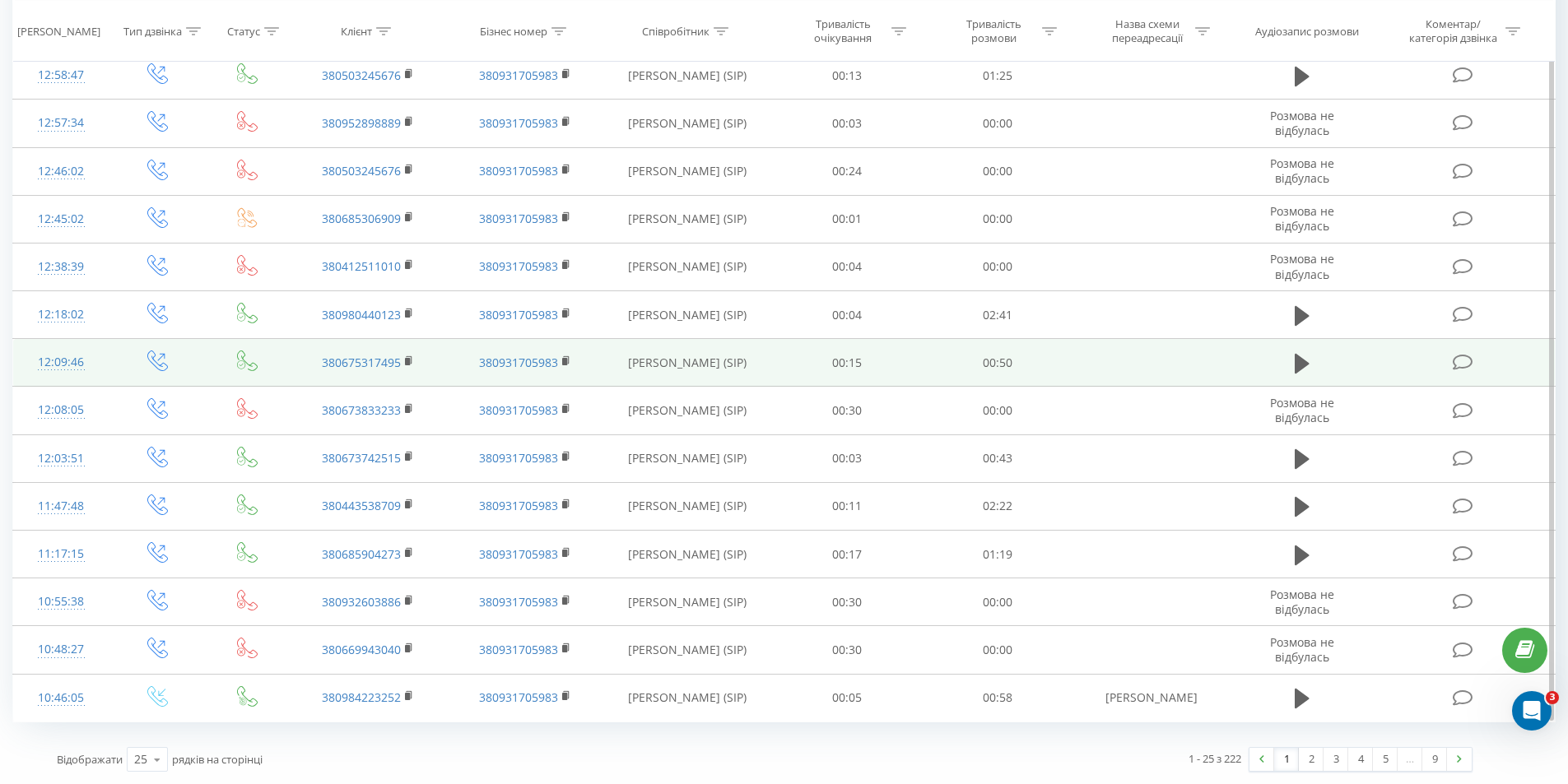
click at [1466, 365] on icon at bounding box center [1463, 362] width 21 height 18
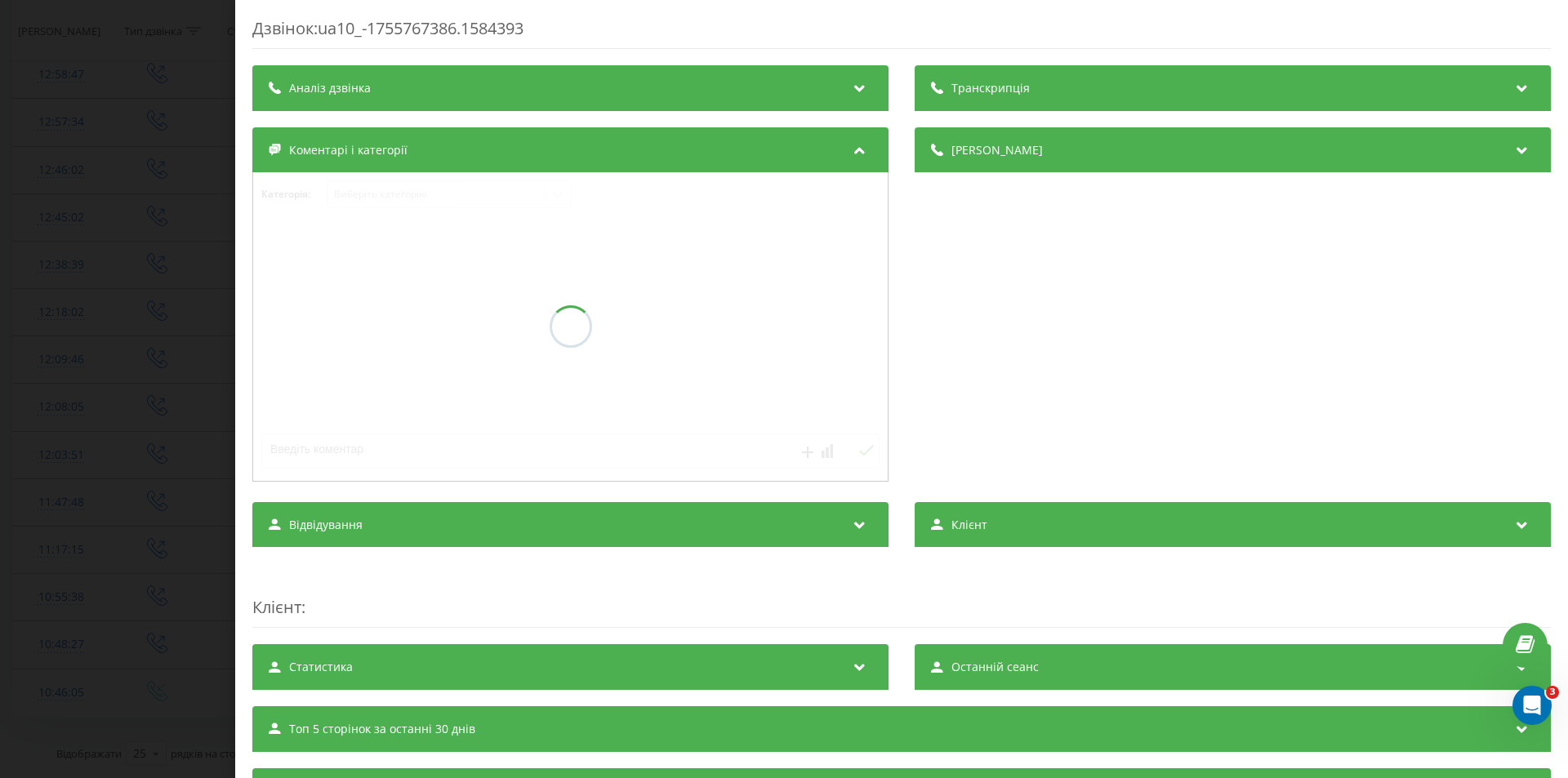
click at [763, 107] on div "Аналіз дзвінка" at bounding box center [570, 87] width 636 height 46
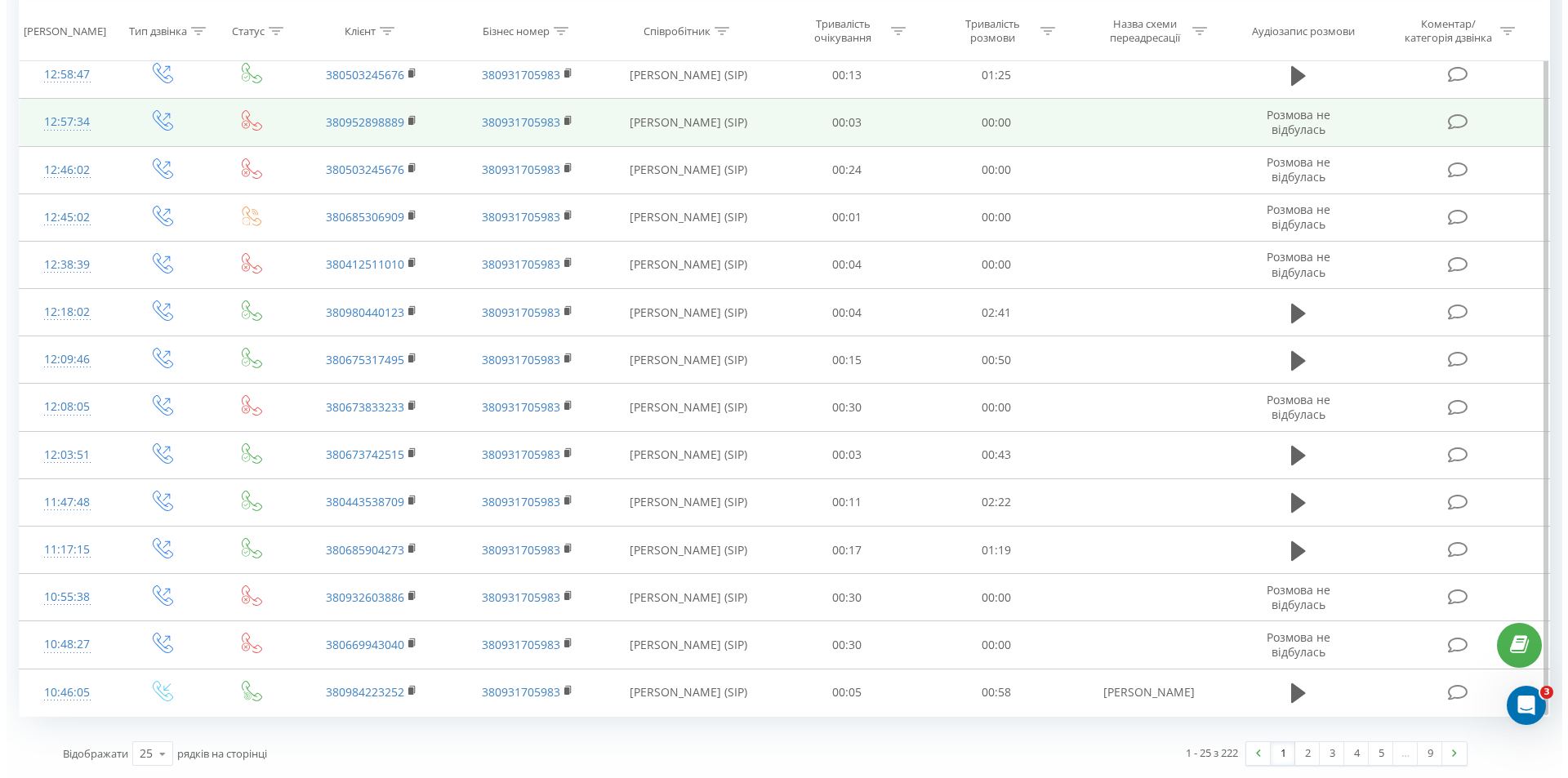
scroll to position [1108, 0]
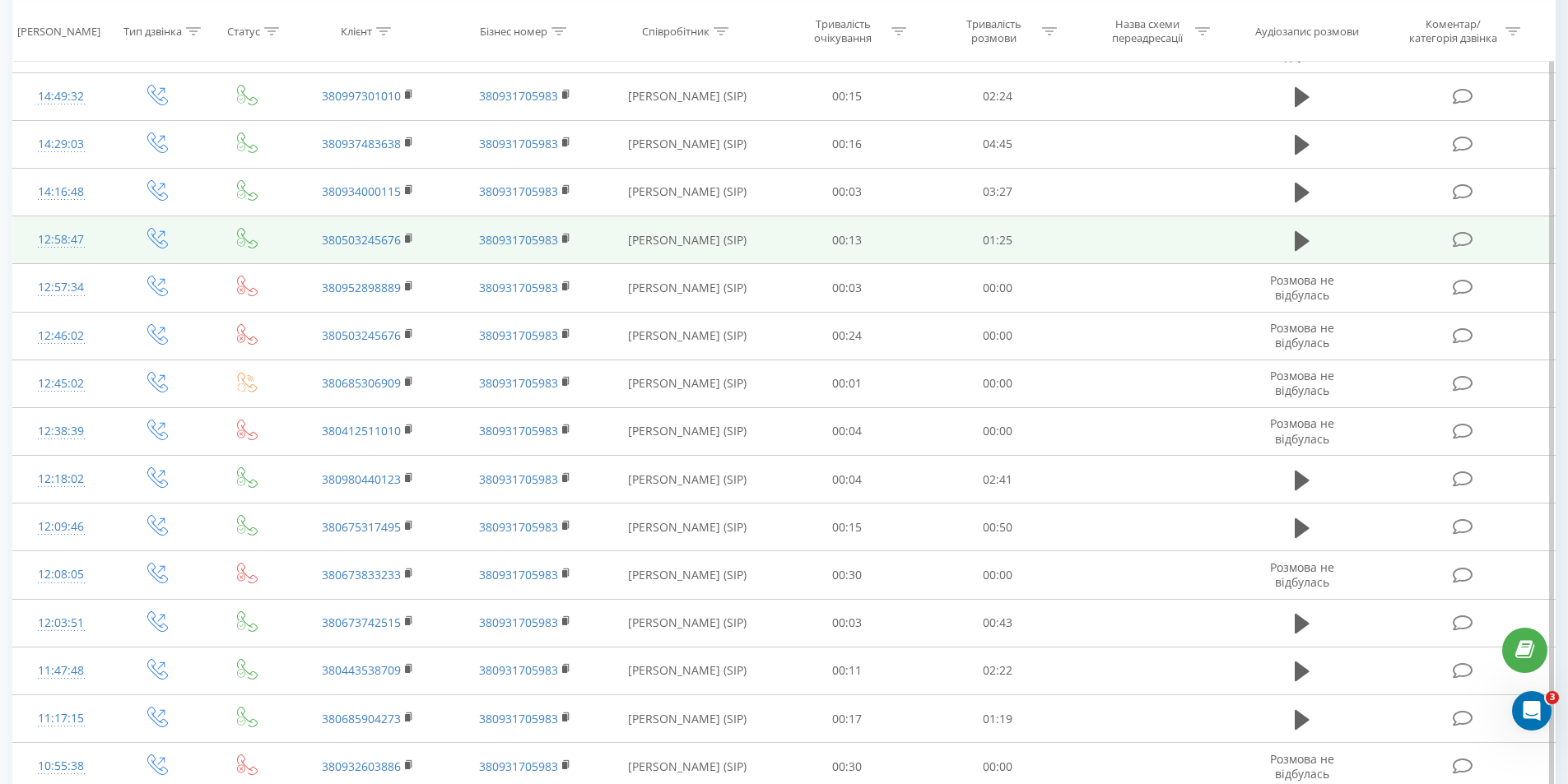
click at [1459, 243] on icon at bounding box center [1463, 240] width 21 height 18
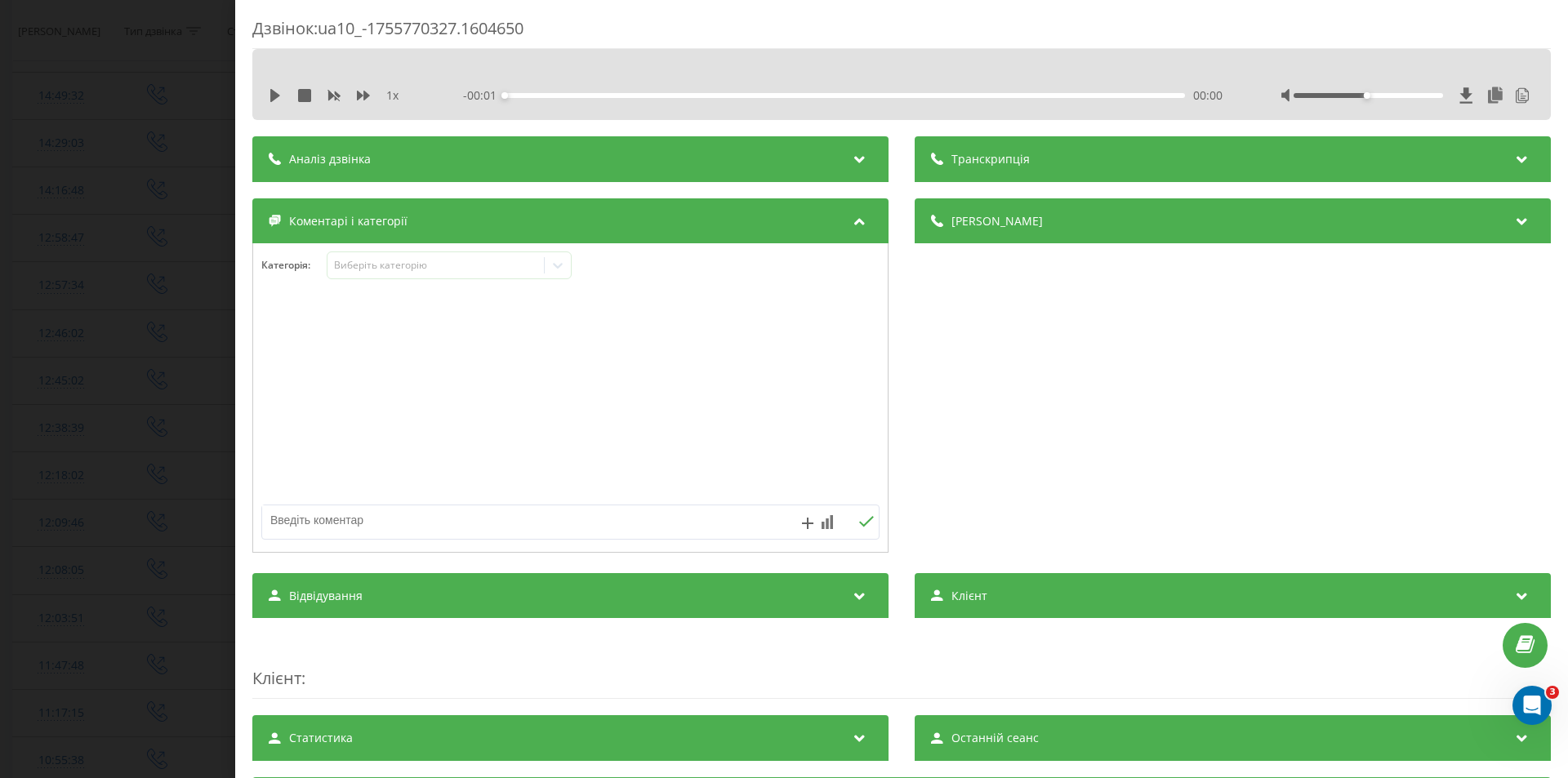
click at [672, 149] on div "Аналіз дзвінка" at bounding box center [570, 159] width 636 height 46
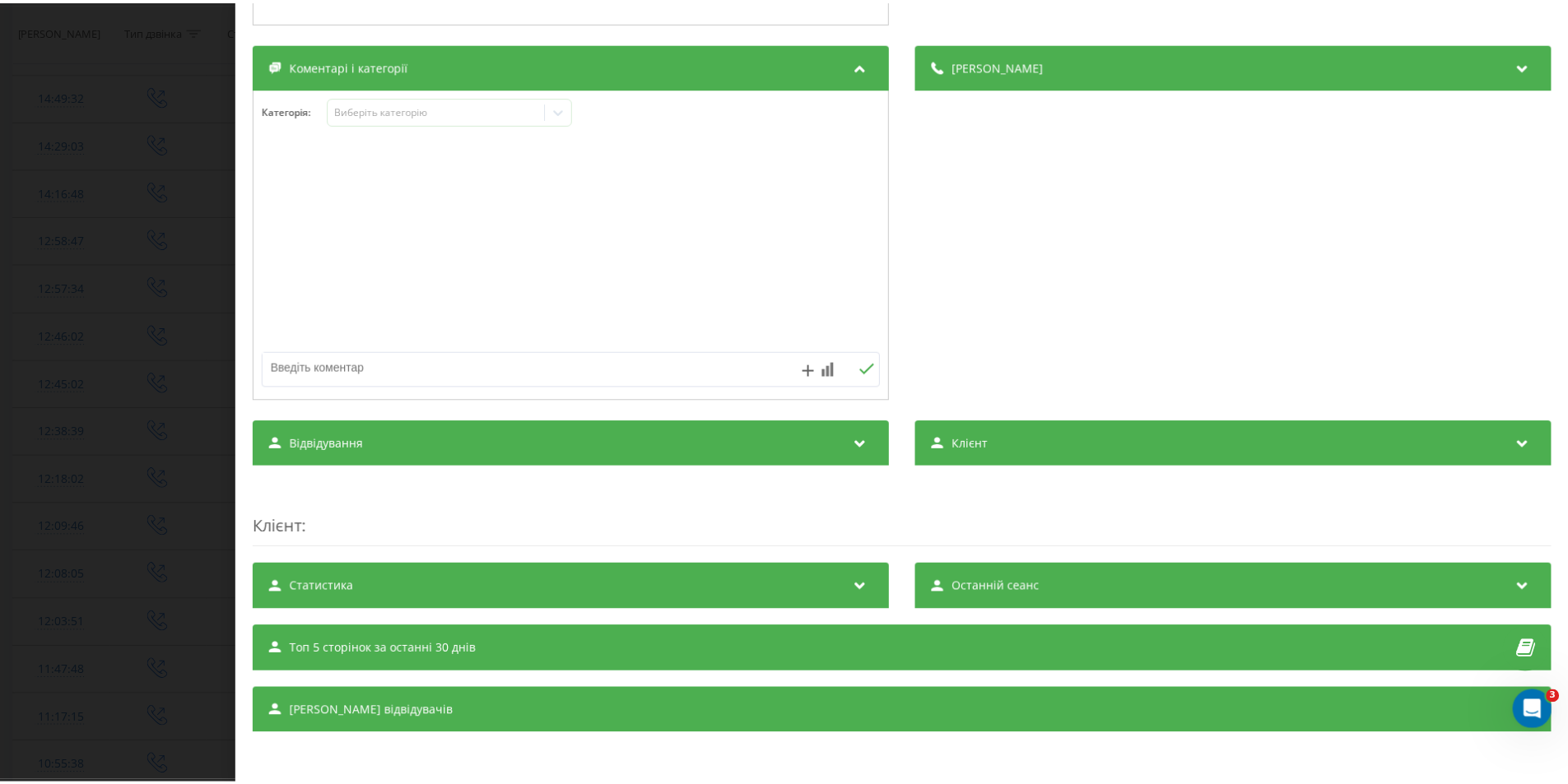
scroll to position [157, 0]
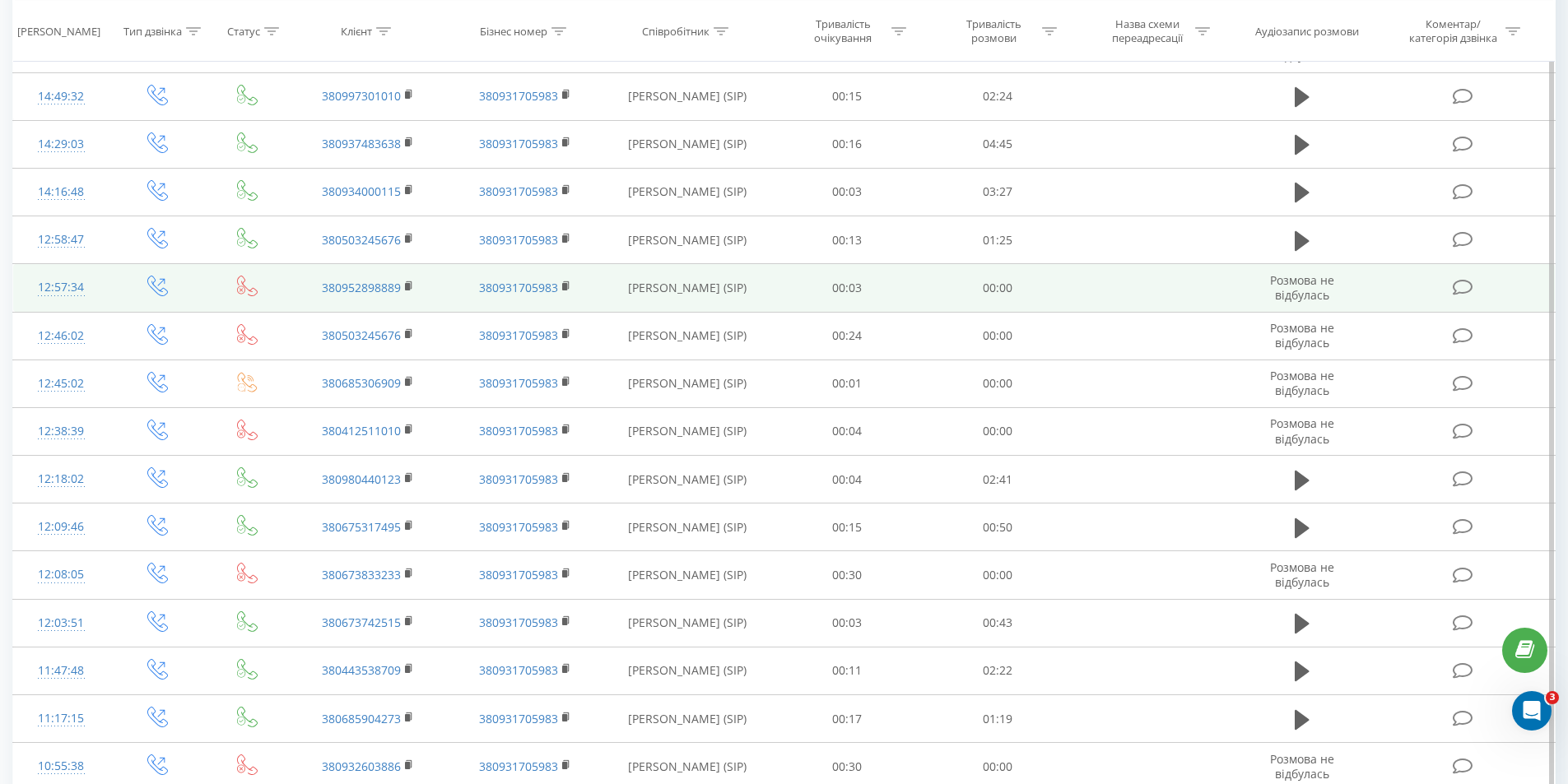
click at [1461, 292] on icon at bounding box center [1463, 288] width 21 height 18
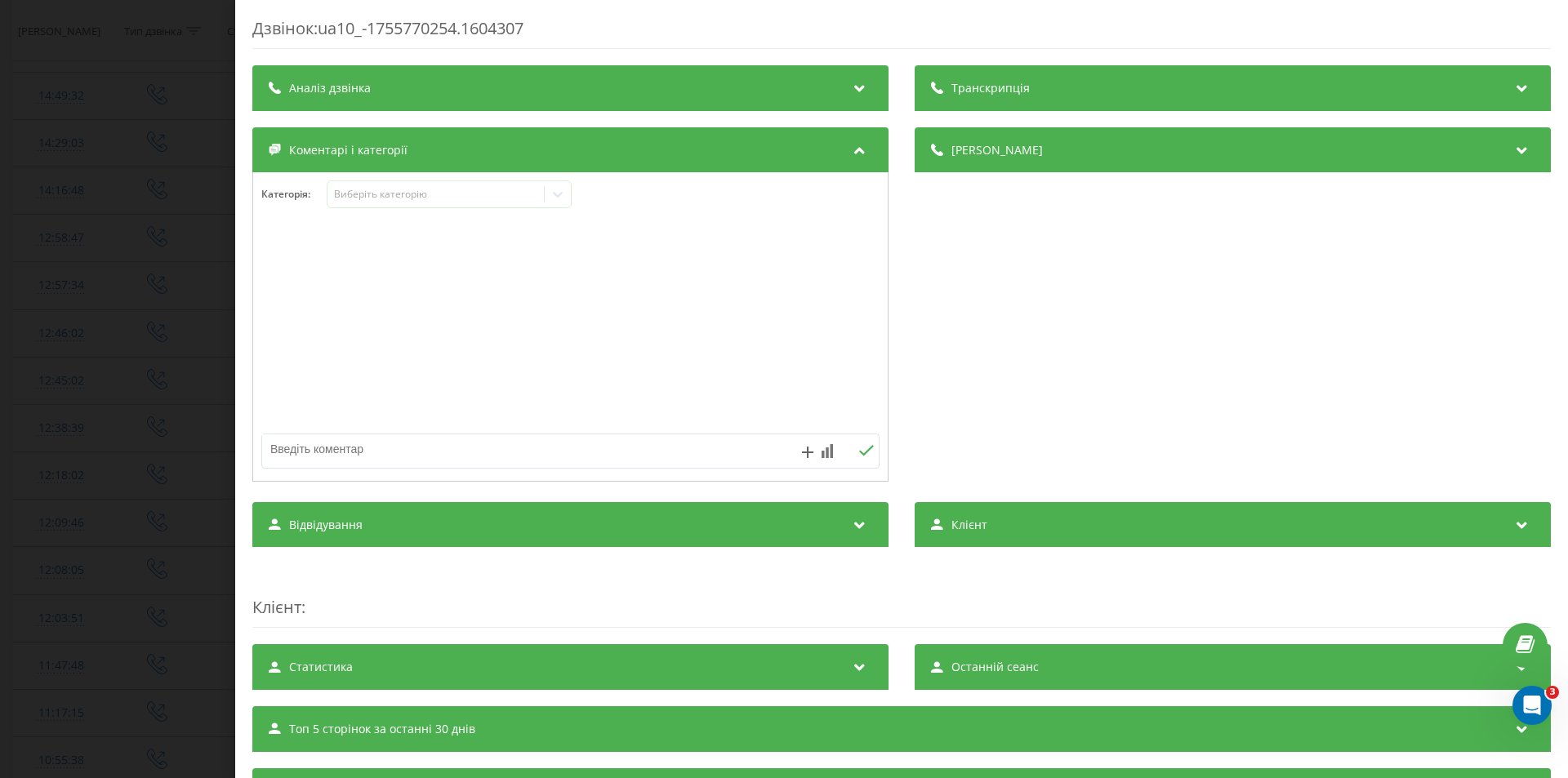
click at [821, 103] on div "Аналіз дзвінка" at bounding box center [570, 87] width 636 height 46
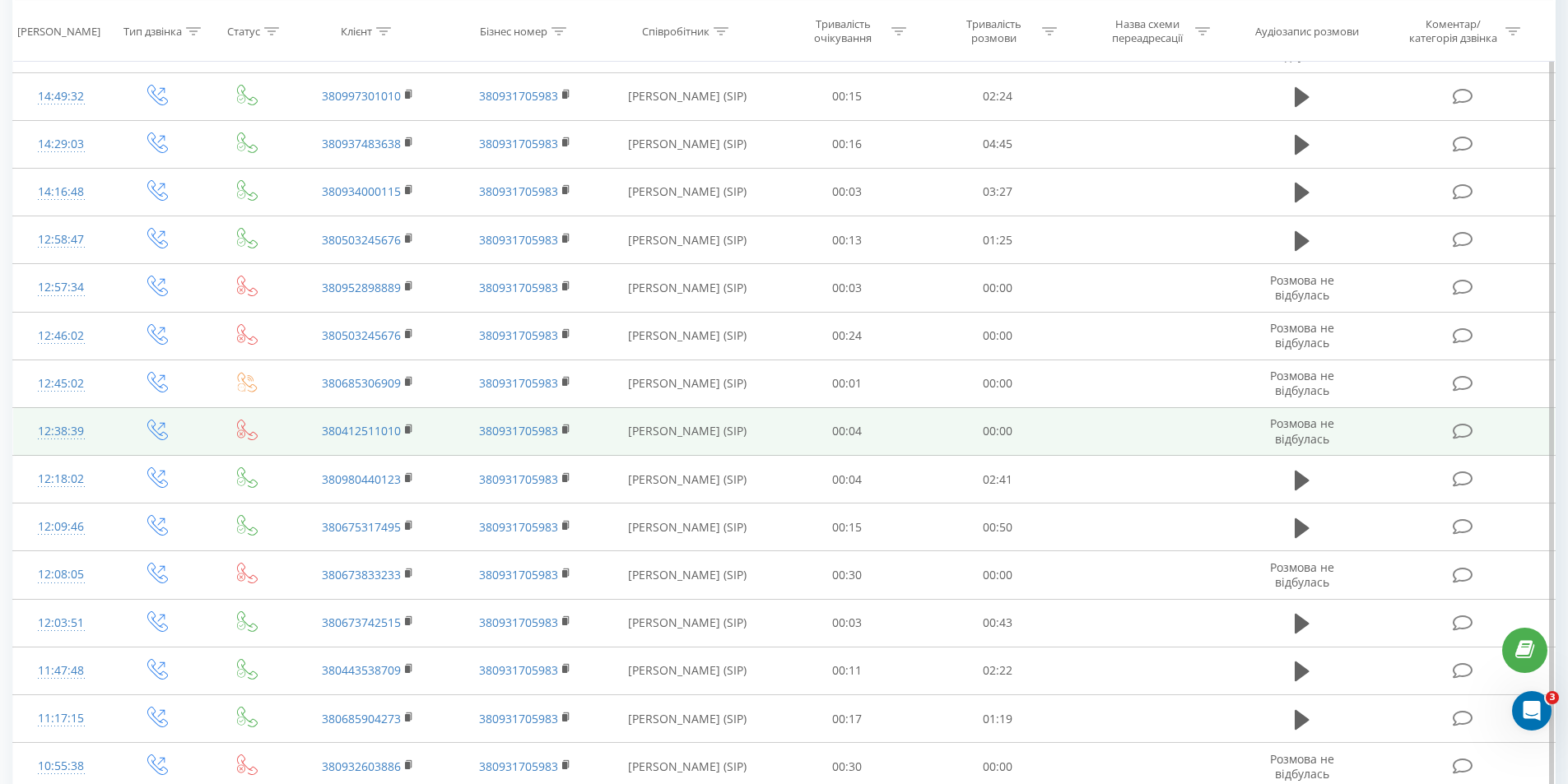
click at [1467, 433] on icon at bounding box center [1463, 431] width 21 height 18
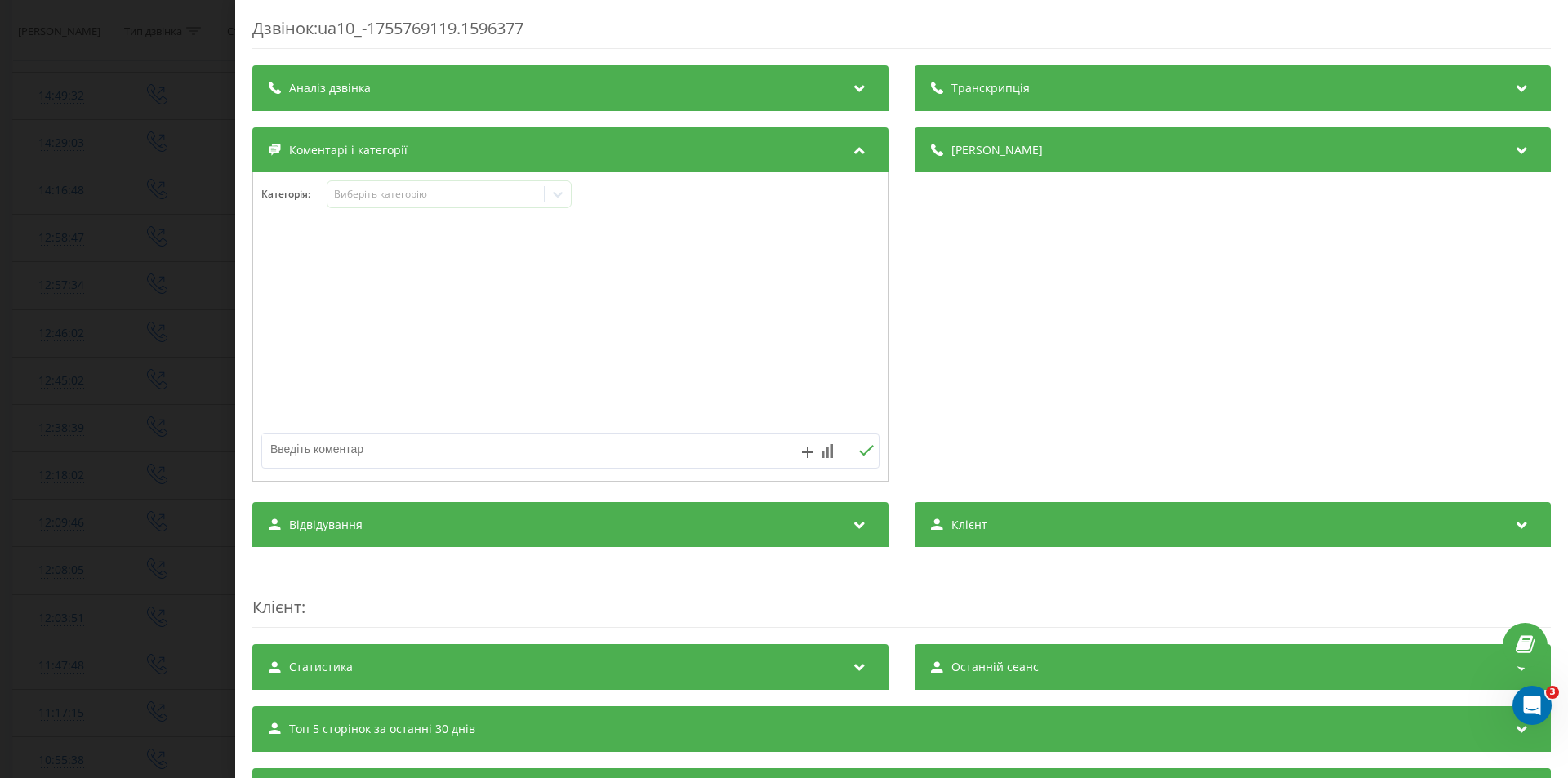
click at [583, 95] on div "Аналіз дзвінка" at bounding box center [570, 87] width 636 height 46
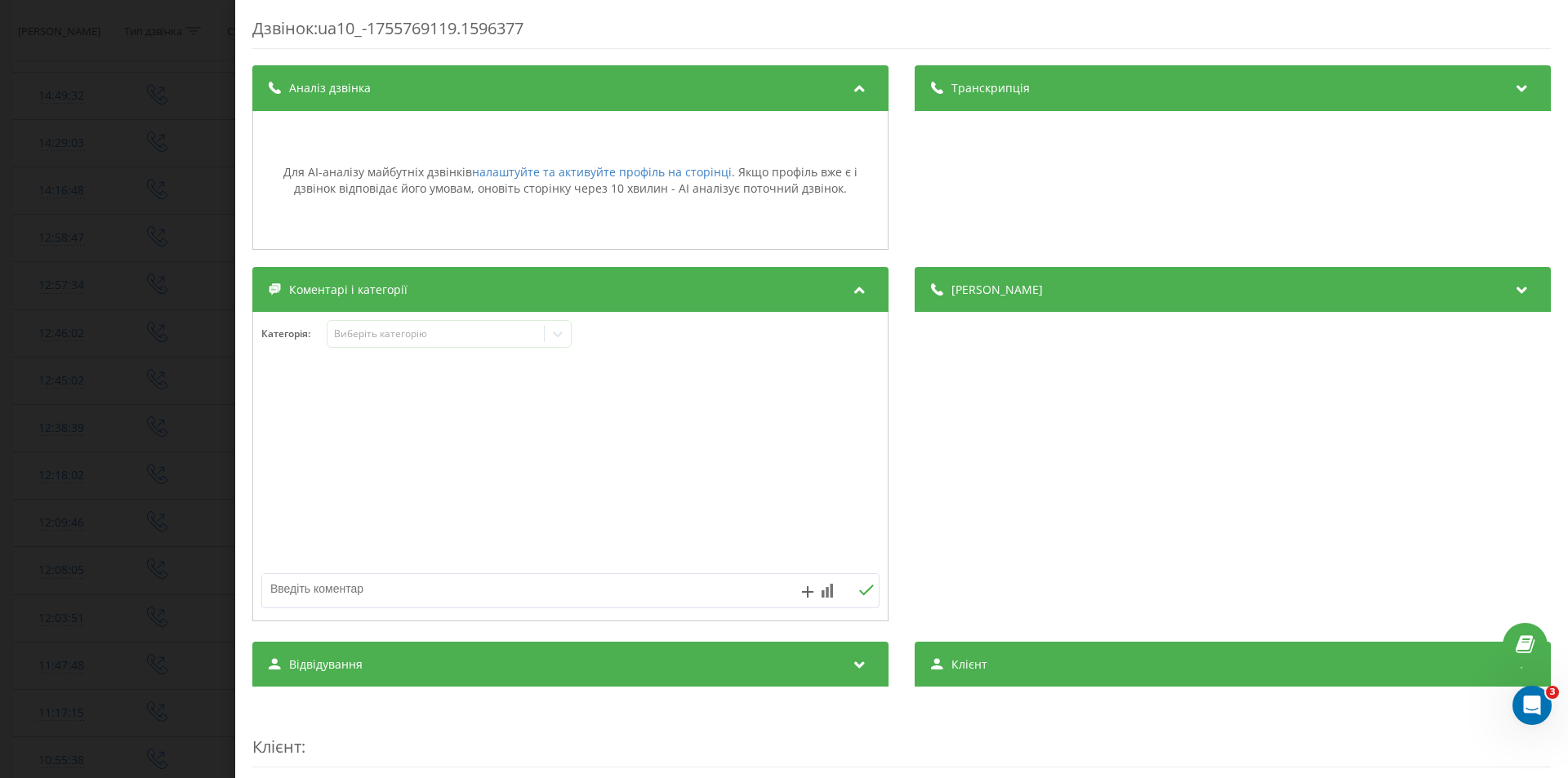
click at [1105, 92] on div "Транскрипція" at bounding box center [1233, 87] width 636 height 46
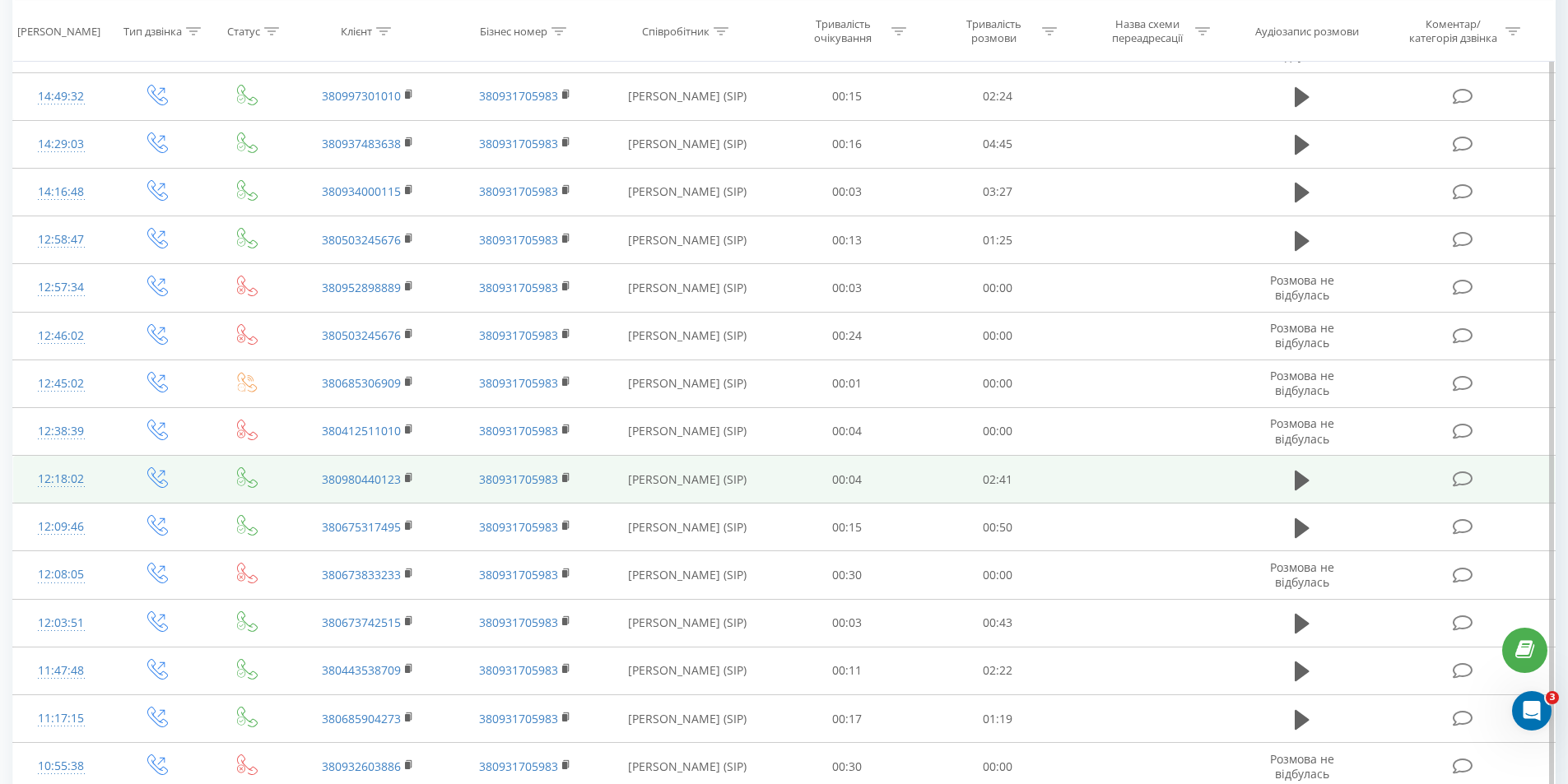
scroll to position [1281, 0]
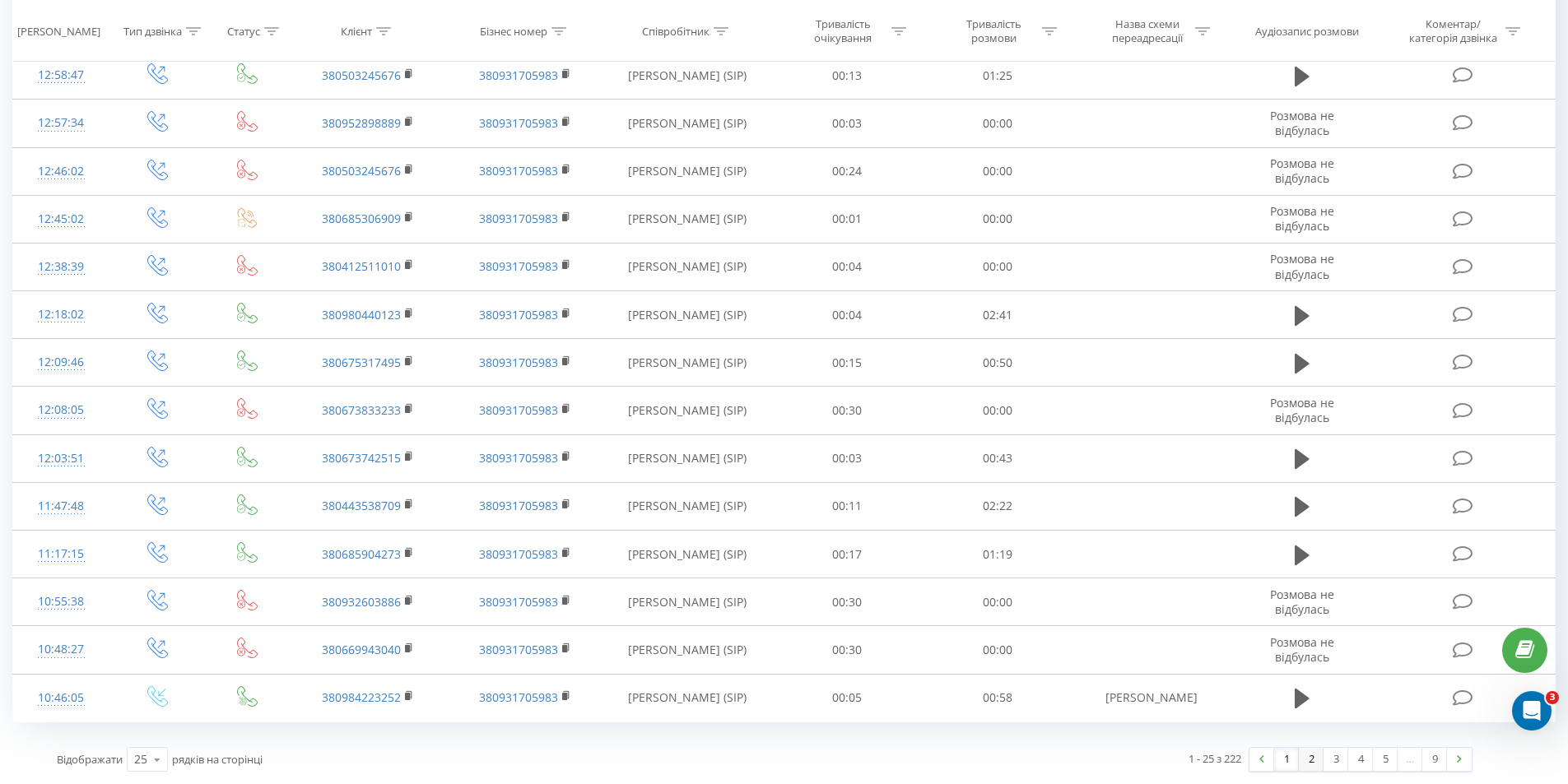
click at [1310, 765] on link "2" at bounding box center [1310, 759] width 24 height 23
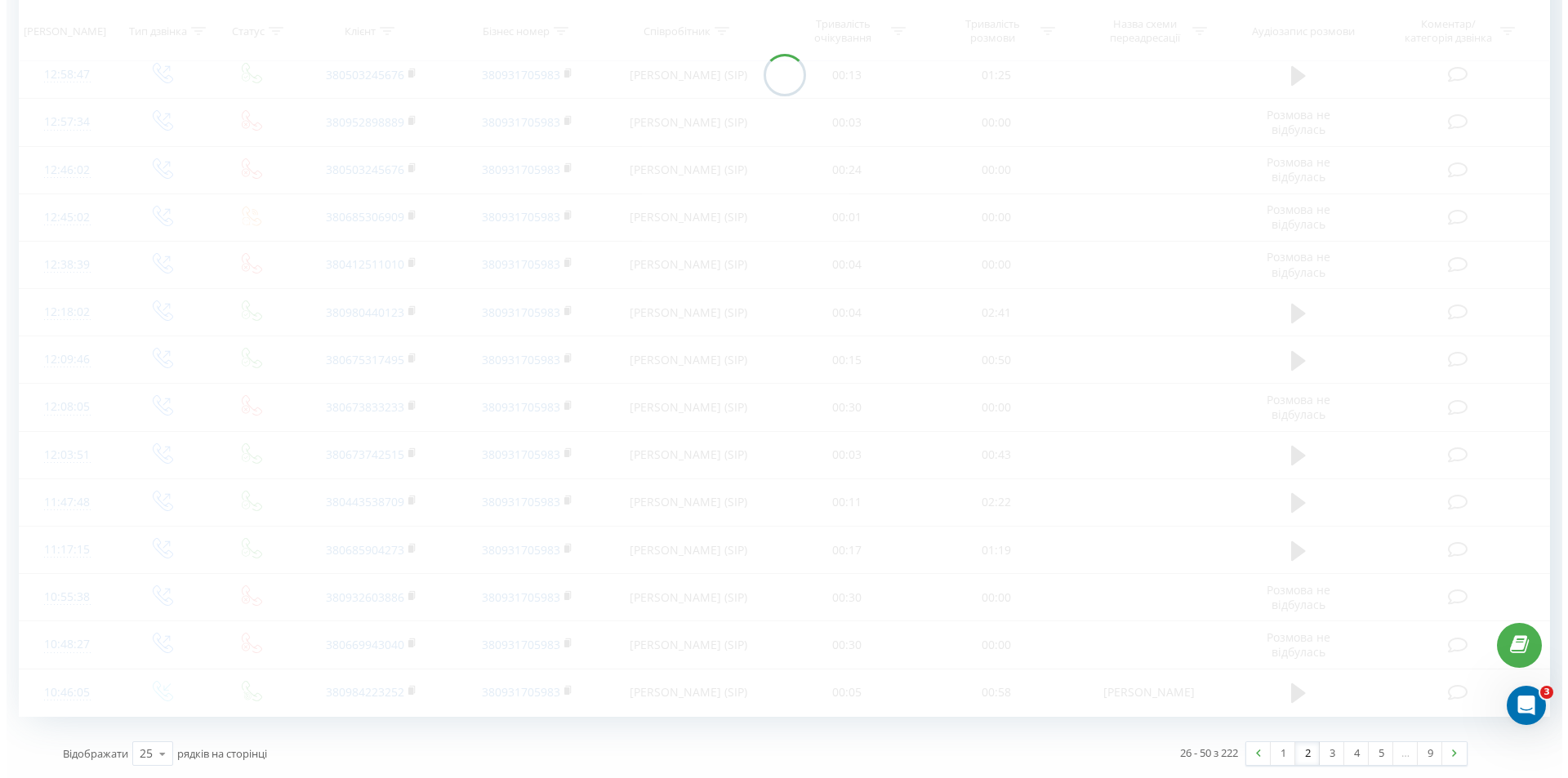
scroll to position [664, 0]
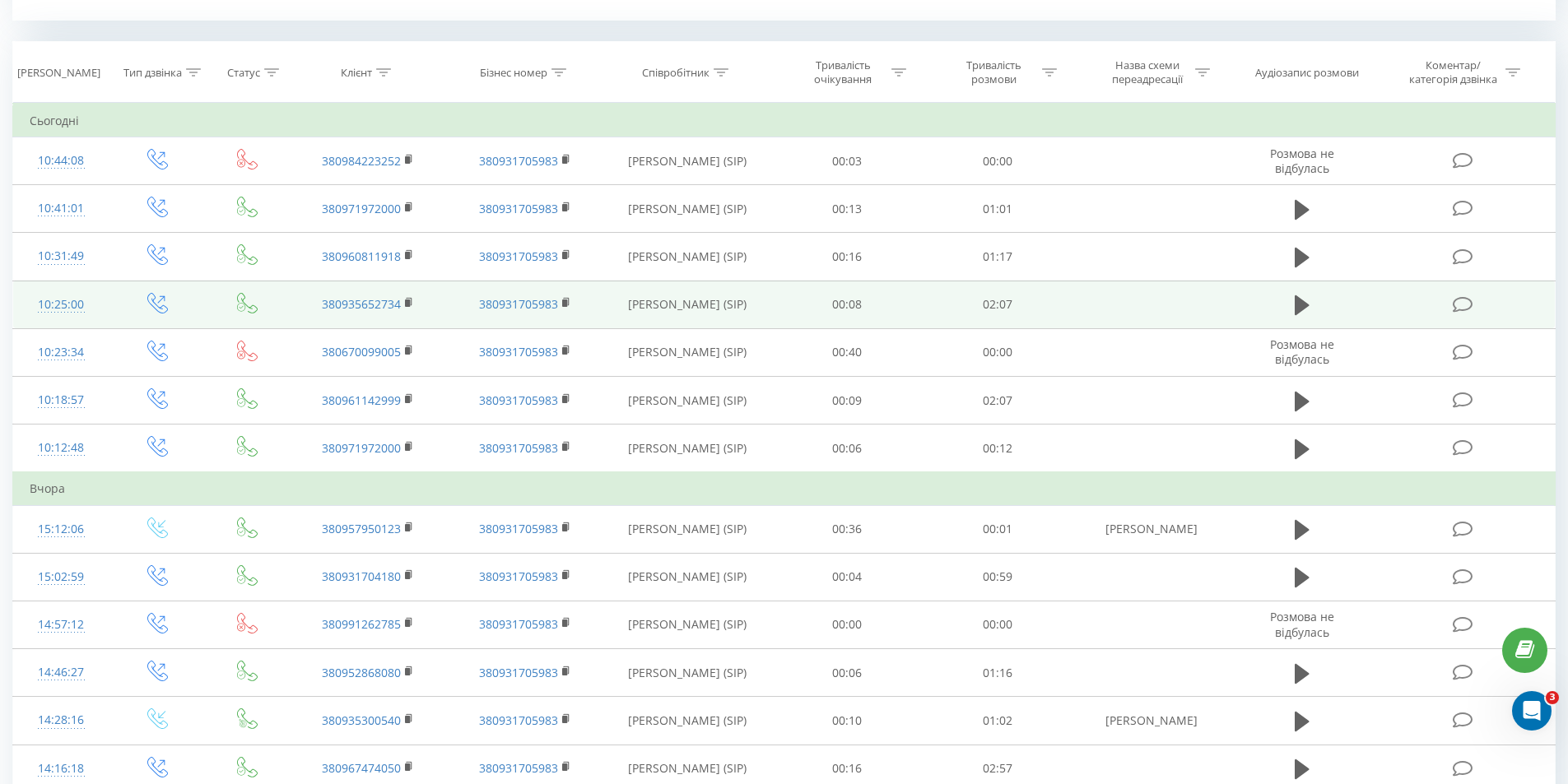
click at [1459, 301] on icon at bounding box center [1463, 304] width 21 height 18
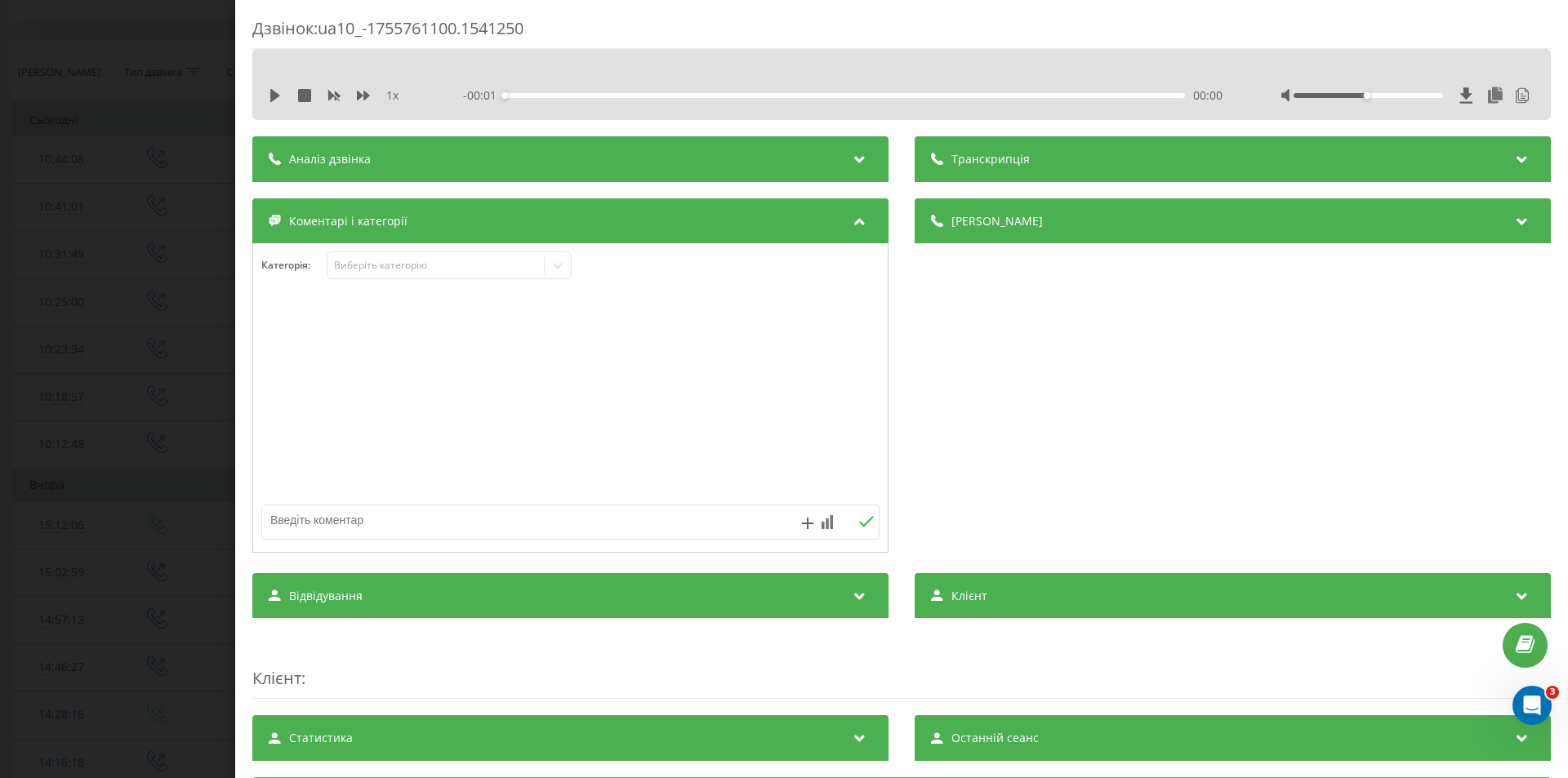
click at [700, 156] on div "Аналіз дзвінка" at bounding box center [570, 159] width 636 height 46
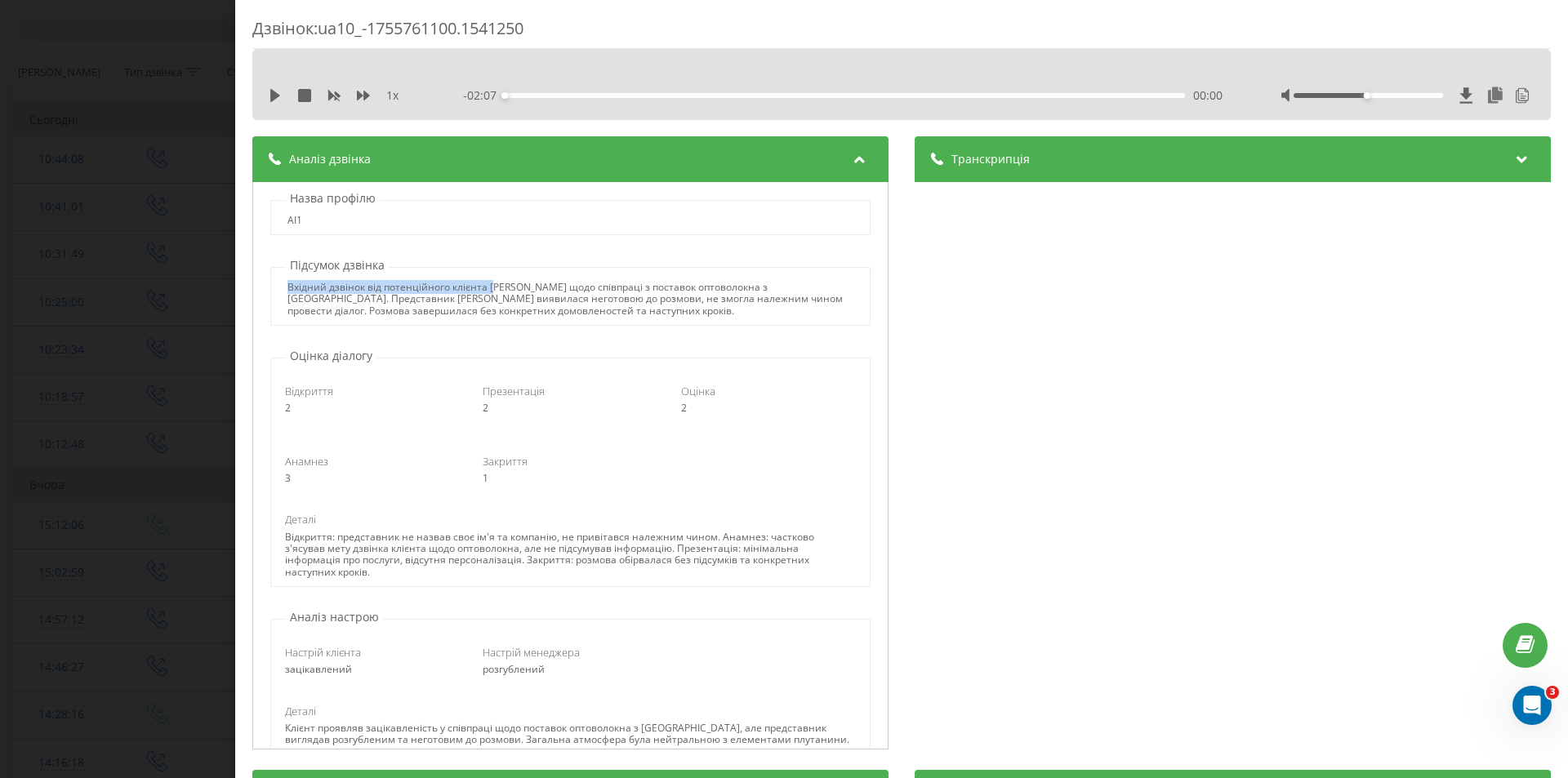
drag, startPoint x: 286, startPoint y: 279, endPoint x: 492, endPoint y: 289, distance: 206.2
click at [492, 289] on div "Вхідний дзвінок від потенційного клієнта [PERSON_NAME] щодо співпраці з поставо…" at bounding box center [570, 296] width 599 height 59
click at [502, 305] on div "Вхідний дзвінок від потенційного клієнта [PERSON_NAME] щодо співпраці з поставо…" at bounding box center [569, 299] width 565 height 35
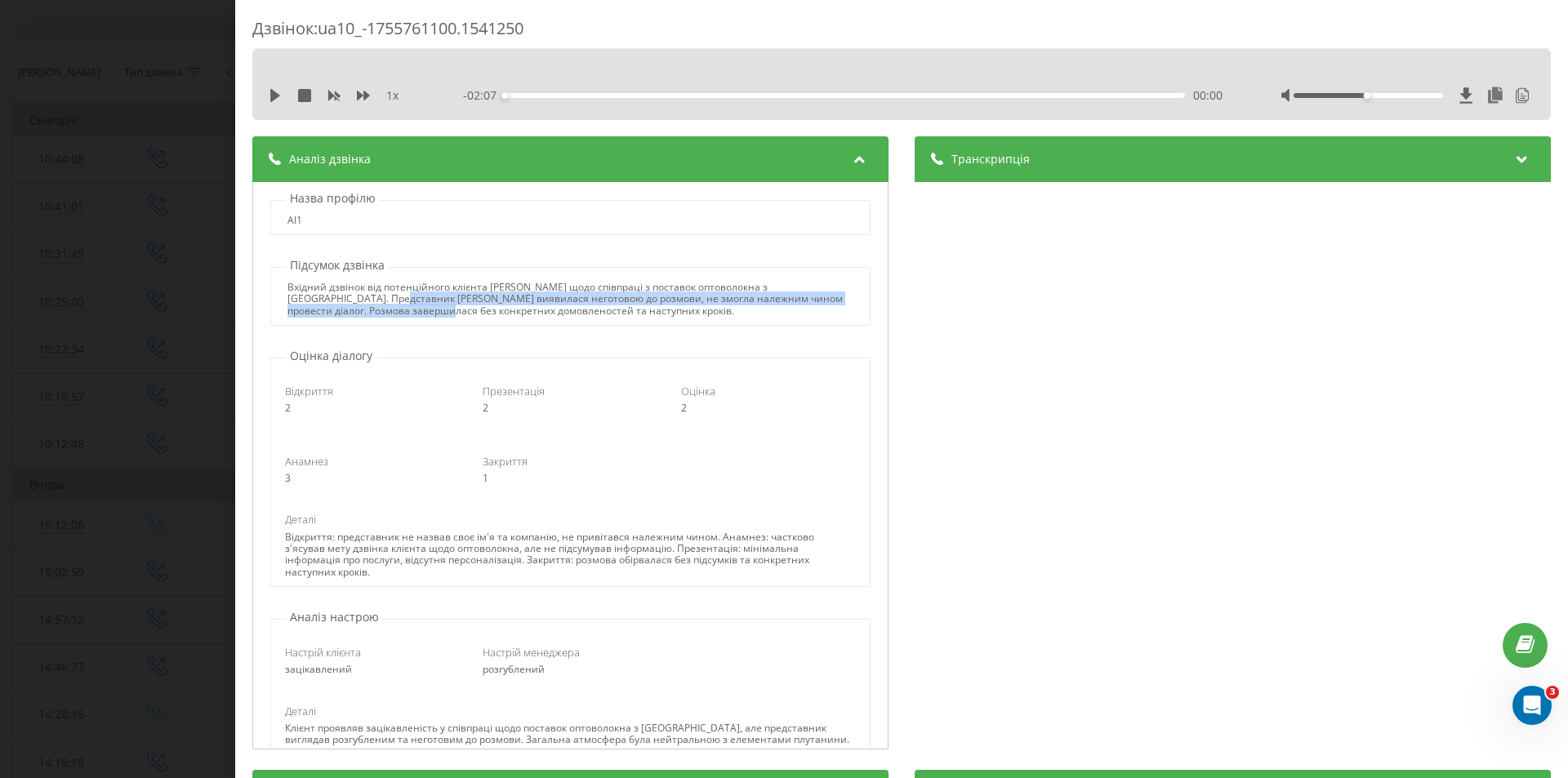
drag, startPoint x: 388, startPoint y: 304, endPoint x: 460, endPoint y: 310, distance: 72.2
click at [460, 310] on div "Вхідний дзвінок від потенційного клієнта [PERSON_NAME] щодо співпраці з поставо…" at bounding box center [569, 299] width 565 height 35
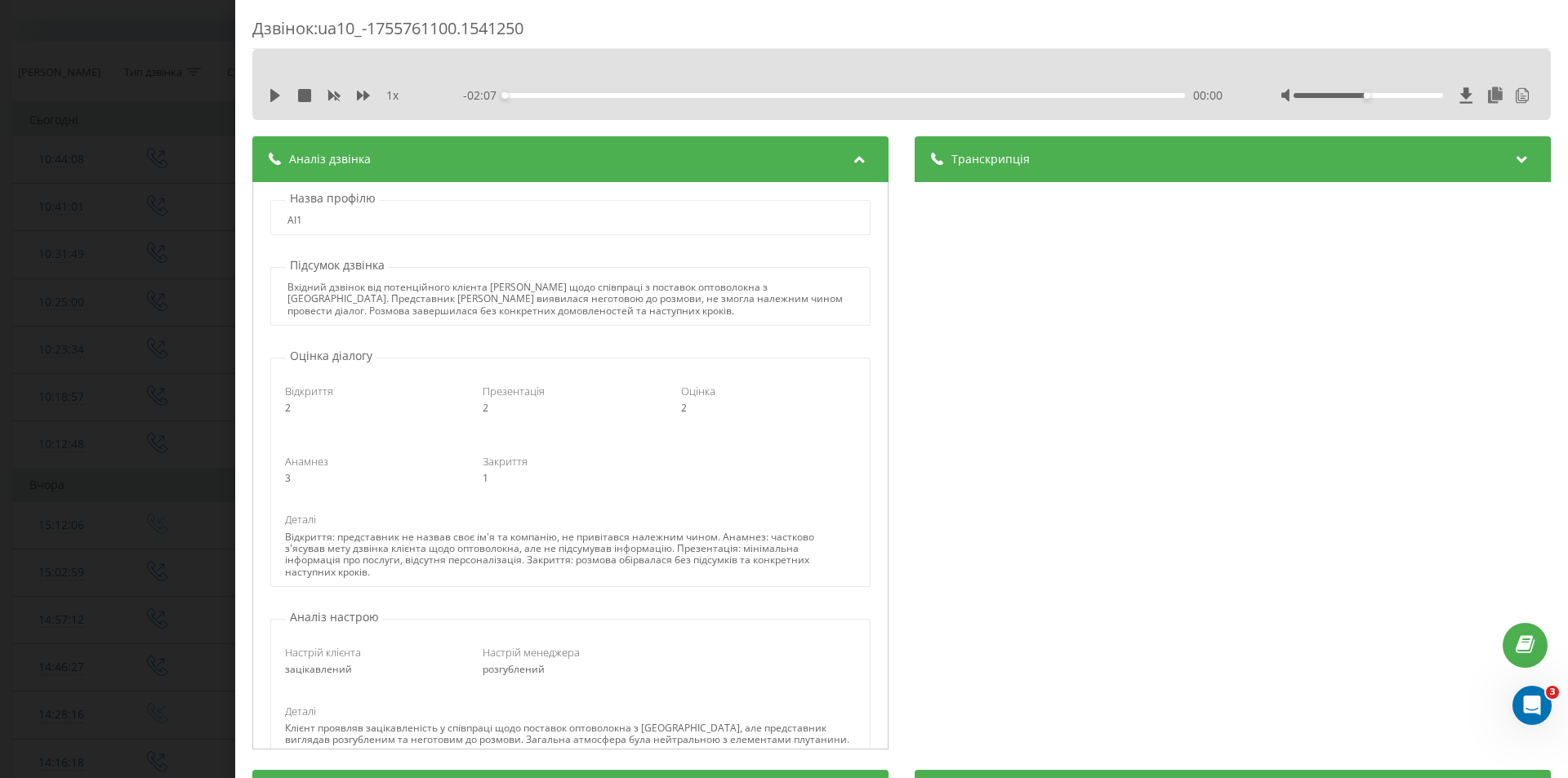
click at [494, 310] on div "Вхідний дзвінок від потенційного клієнта [PERSON_NAME] щодо співпраці з поставо…" at bounding box center [569, 299] width 565 height 35
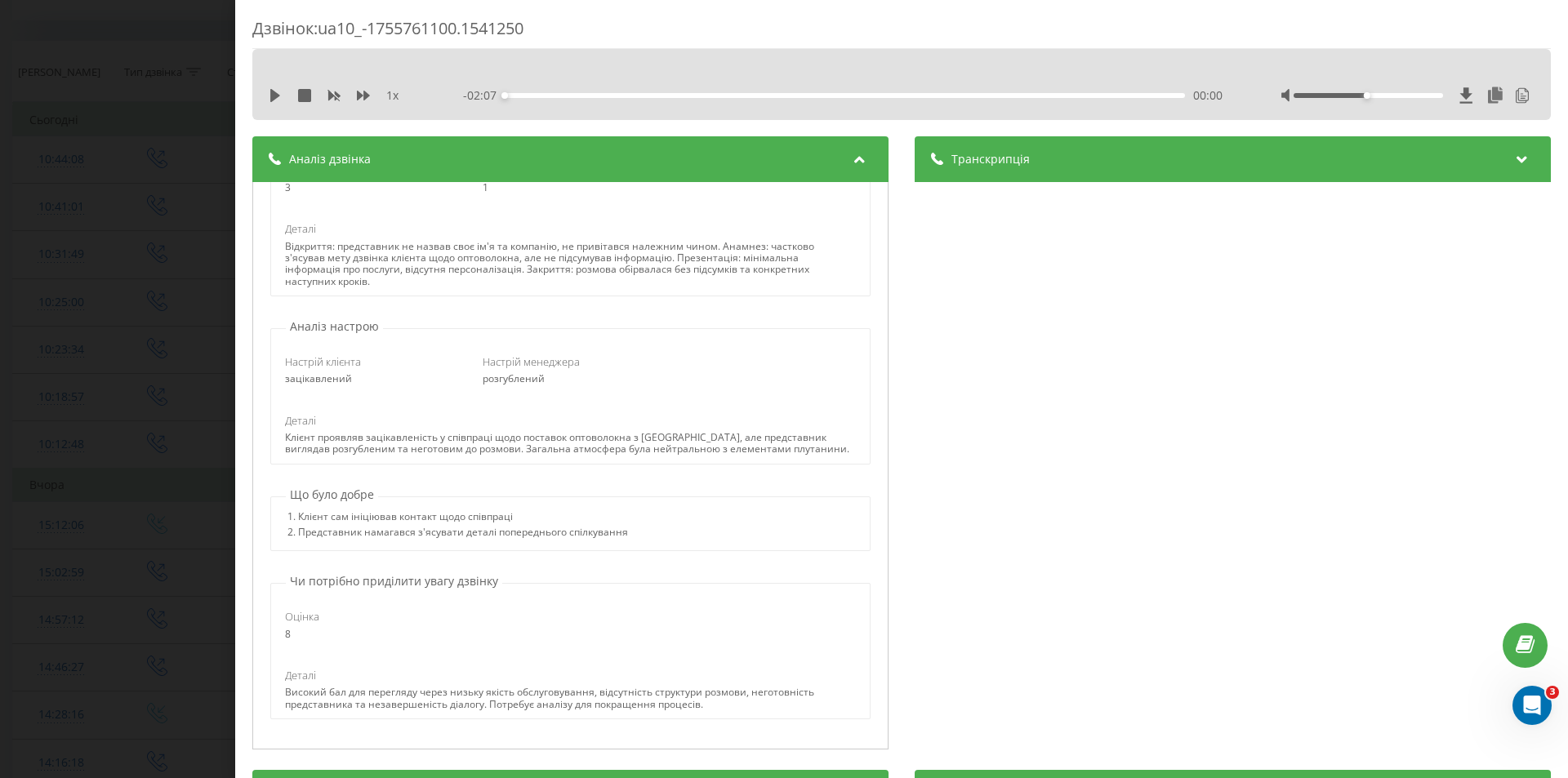
scroll to position [128, 0]
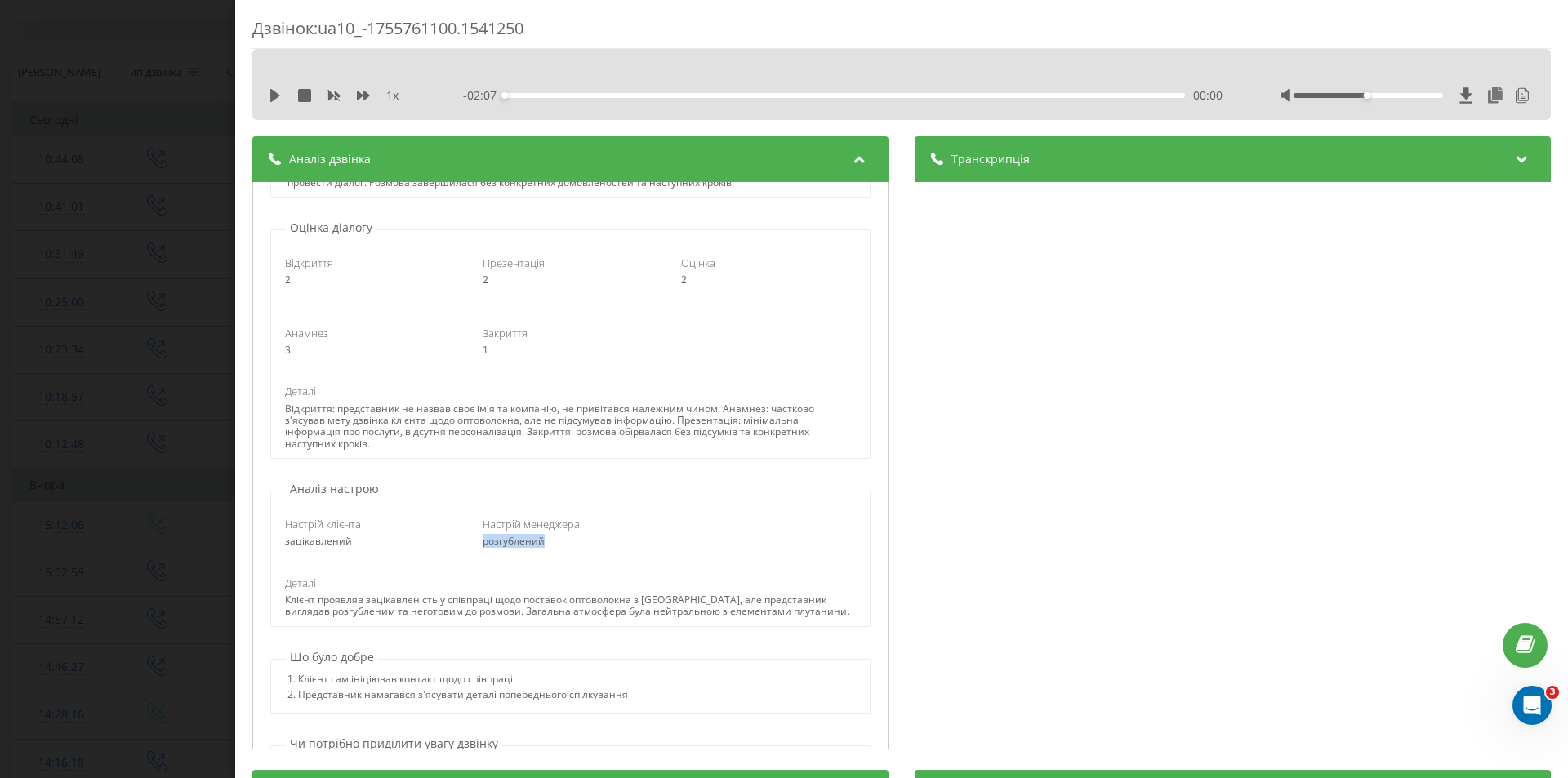
drag, startPoint x: 539, startPoint y: 539, endPoint x: 464, endPoint y: 539, distance: 75.0
click at [471, 539] on div "Настрій менеджера розгублений" at bounding box center [569, 532] width 197 height 31
